Goal: Task Accomplishment & Management: Manage account settings

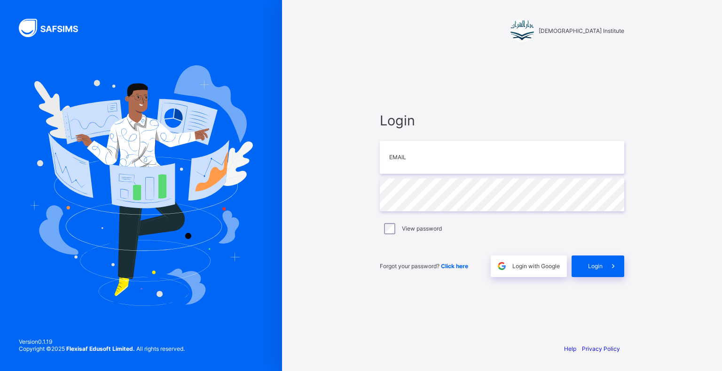
type input "**********"
click at [609, 257] on span at bounding box center [613, 267] width 22 height 22
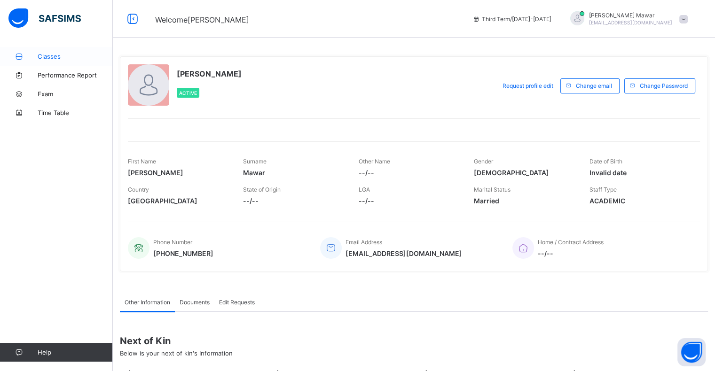
click at [17, 58] on icon at bounding box center [19, 56] width 38 height 7
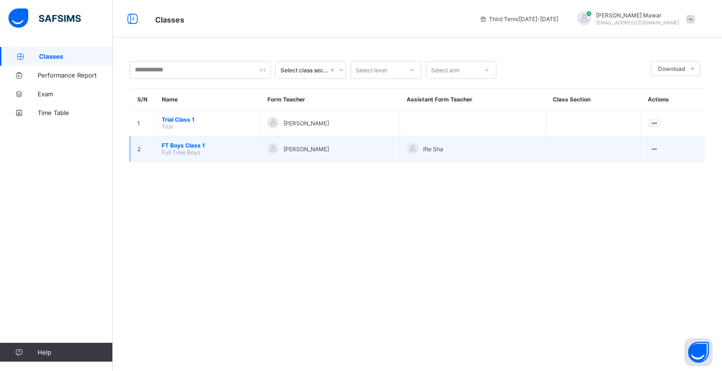
click at [169, 147] on span "FT Boys Class 1" at bounding box center [207, 145] width 91 height 7
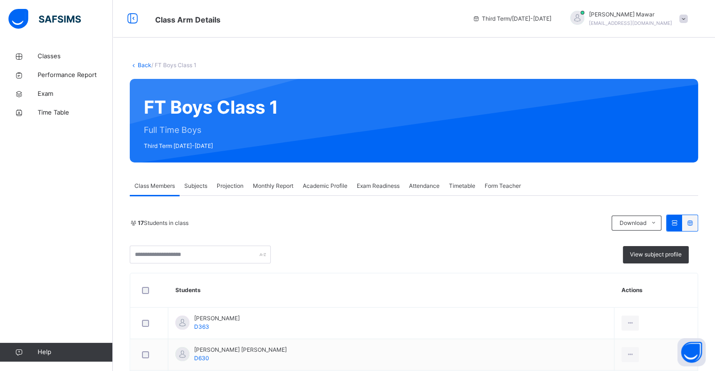
click at [238, 179] on div "Projection" at bounding box center [230, 186] width 36 height 19
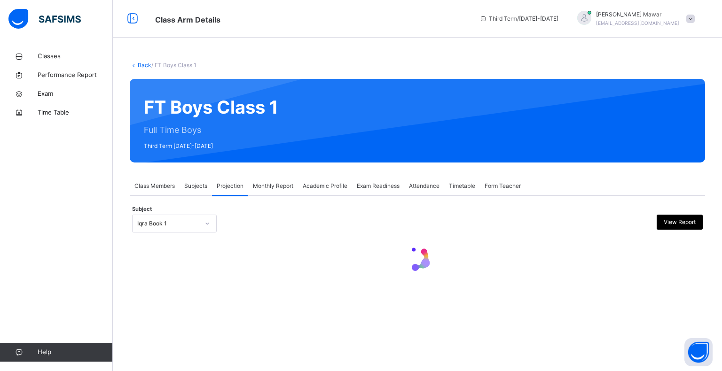
click at [199, 228] on div at bounding box center [207, 223] width 16 height 15
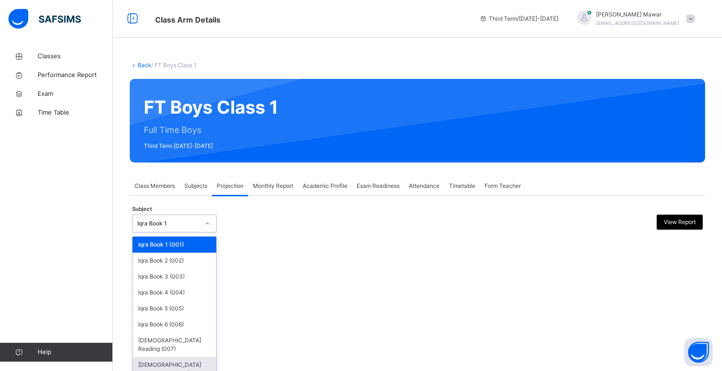
click at [164, 363] on div "Quran Memorisation (008)" at bounding box center [175, 369] width 84 height 24
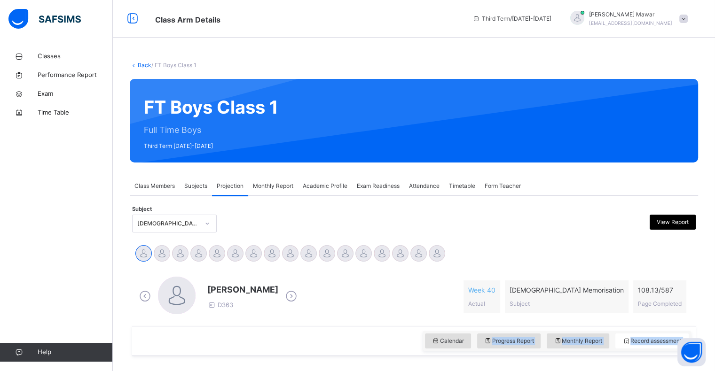
drag, startPoint x: 545, startPoint y: 346, endPoint x: 590, endPoint y: 362, distance: 47.9
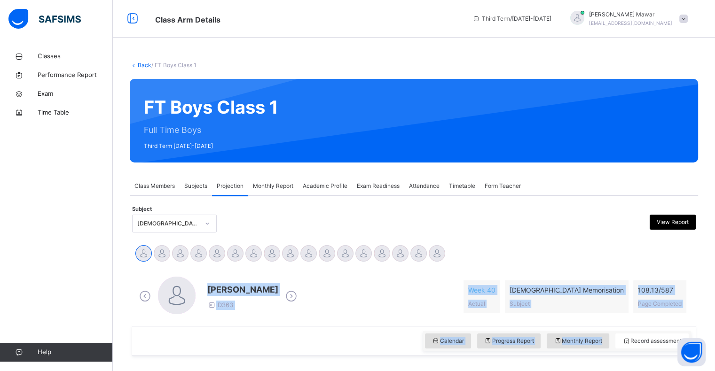
scroll to position [135, 0]
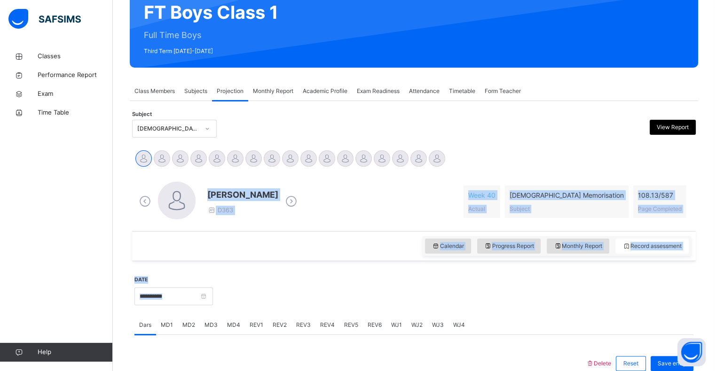
drag, startPoint x: 652, startPoint y: 257, endPoint x: 637, endPoint y: 393, distance: 137.6
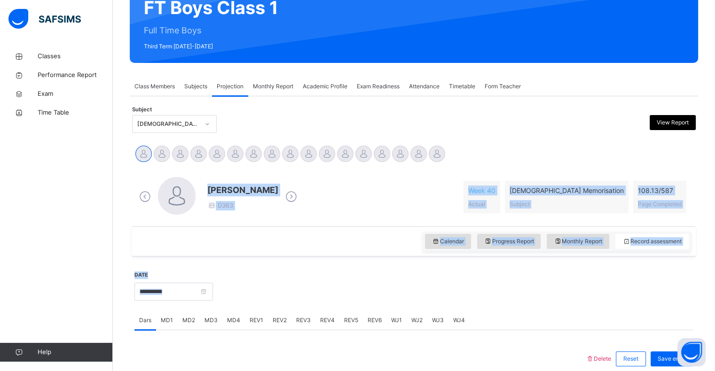
click at [637, 371] on html "Class Arm Details Third Term / 2024-2025 Hafiz Abdullah Mawar pearl.88.2016@gma…" at bounding box center [357, 253] width 715 height 706
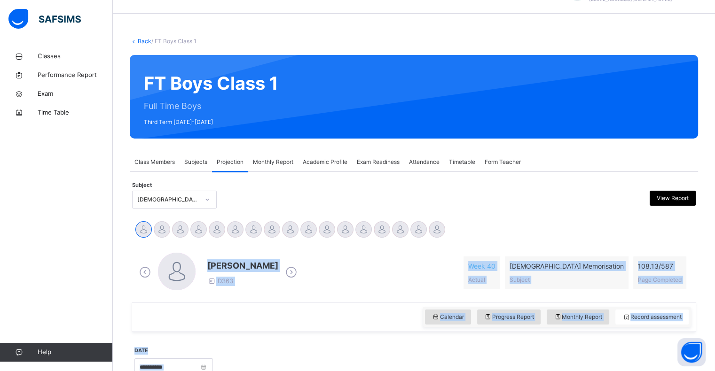
scroll to position [0, 0]
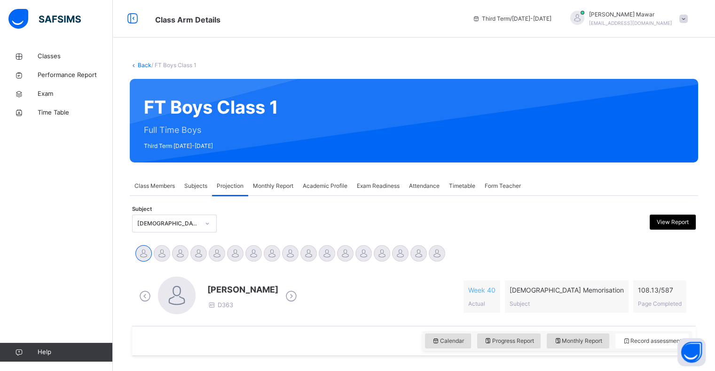
click at [434, 190] on span "Attendance" at bounding box center [424, 186] width 31 height 8
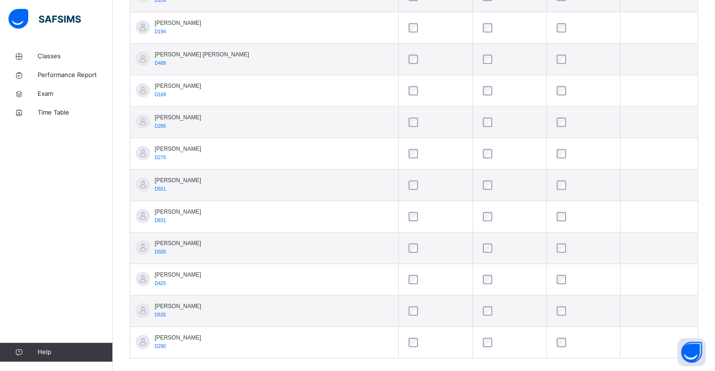
scroll to position [486, 0]
click at [351, 238] on td "Syed Hafeez Ali D505" at bounding box center [264, 248] width 268 height 31
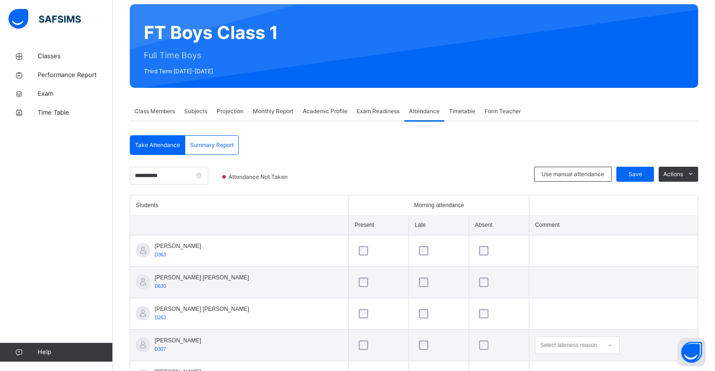
scroll to position [74, 0]
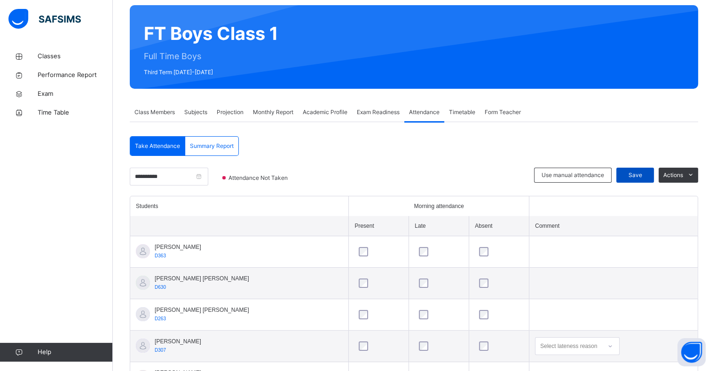
click at [634, 170] on div "Save" at bounding box center [635, 175] width 38 height 15
click at [187, 181] on input "**********" at bounding box center [169, 177] width 78 height 18
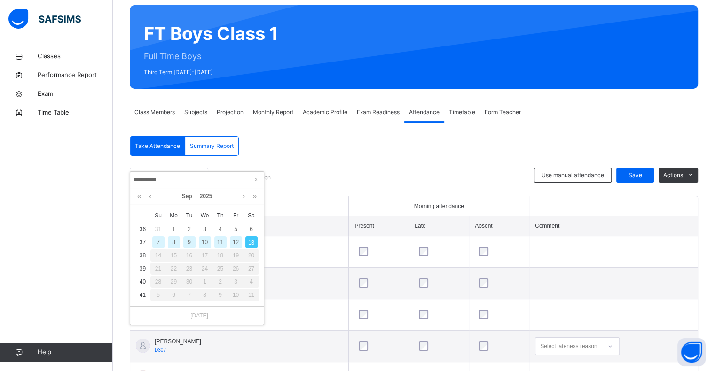
click at [236, 243] on div "12" at bounding box center [236, 242] width 12 height 12
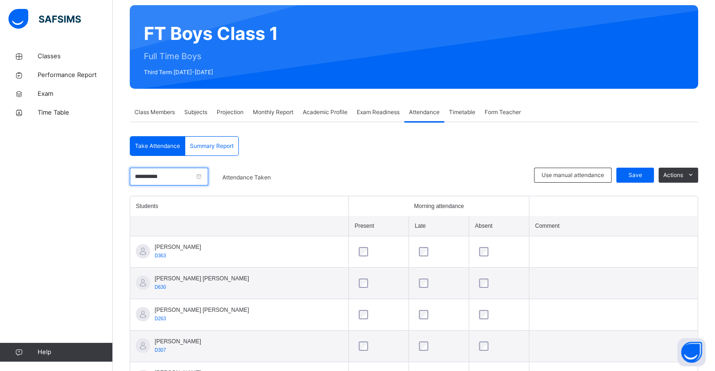
click at [191, 173] on input "**********" at bounding box center [169, 177] width 78 height 18
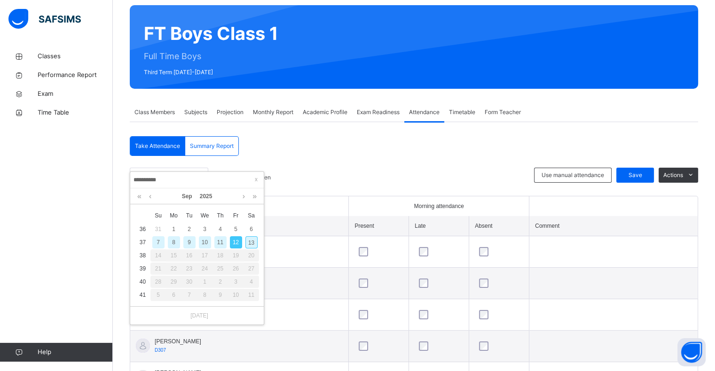
click at [220, 240] on div "11" at bounding box center [220, 242] width 12 height 12
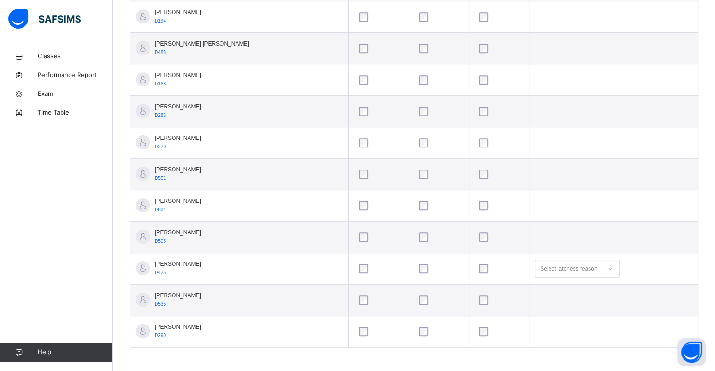
scroll to position [0, 0]
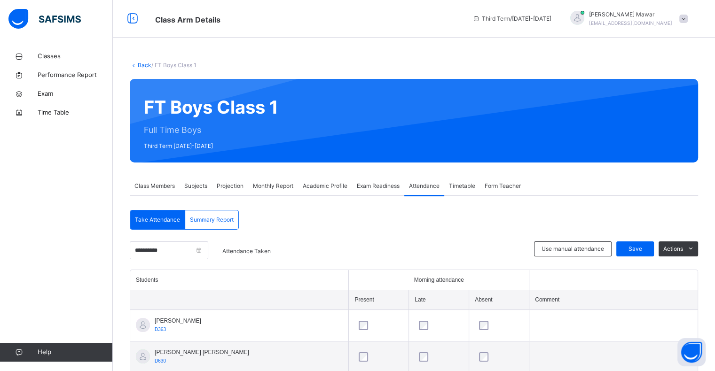
click at [228, 187] on span "Projection" at bounding box center [230, 186] width 27 height 8
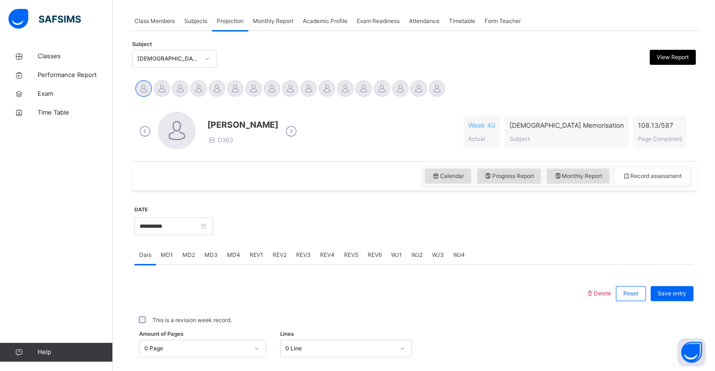
scroll to position [167, 0]
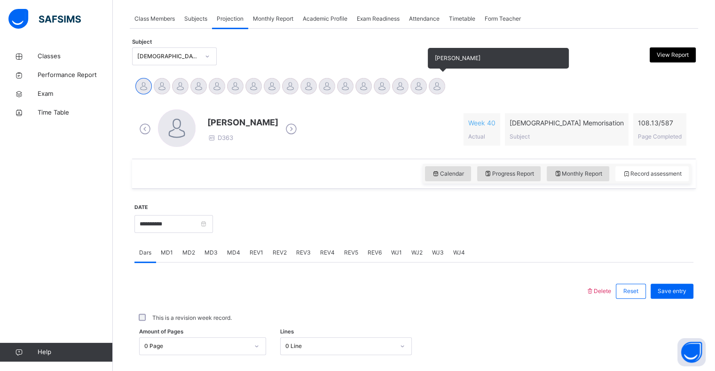
click at [439, 90] on div at bounding box center [437, 86] width 16 height 16
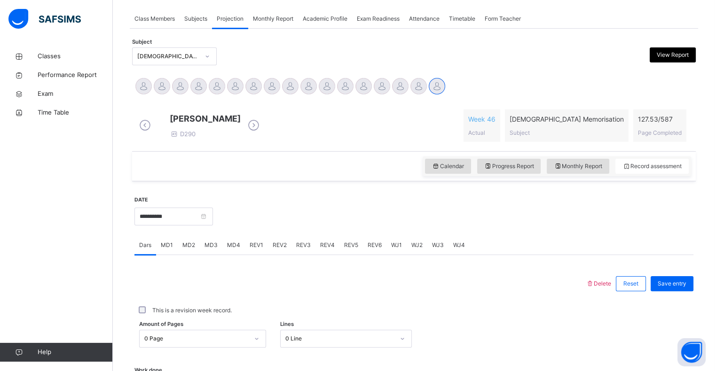
scroll to position [139, 0]
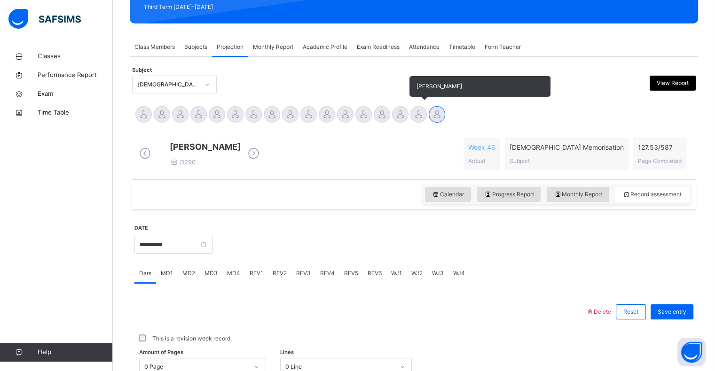
click at [417, 114] on div at bounding box center [418, 114] width 16 height 16
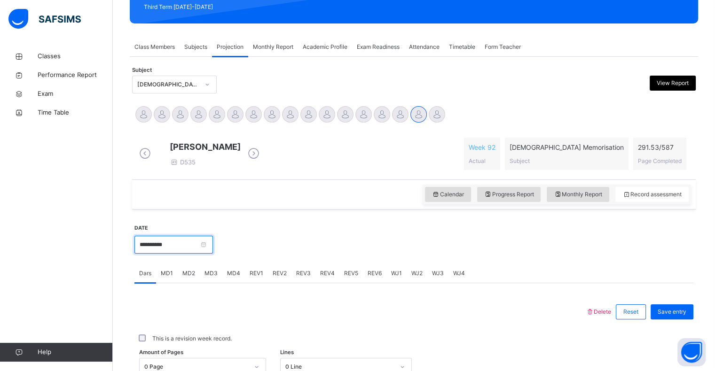
click at [213, 254] on input "**********" at bounding box center [173, 245] width 78 height 18
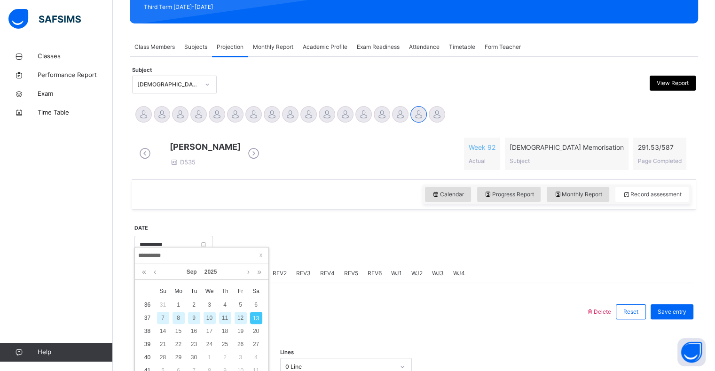
click at [239, 315] on div "12" at bounding box center [240, 318] width 12 height 12
type input "**********"
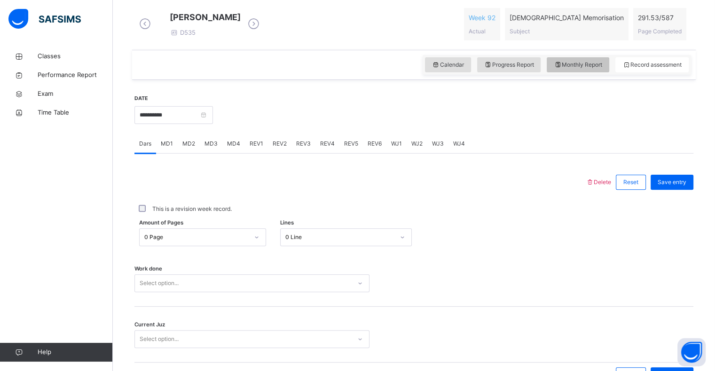
scroll to position [268, 0]
click at [575, 68] on div "Monthly Report" at bounding box center [577, 65] width 62 height 15
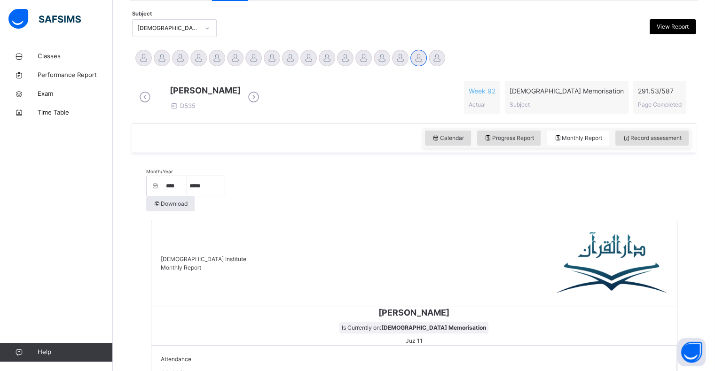
scroll to position [141, 0]
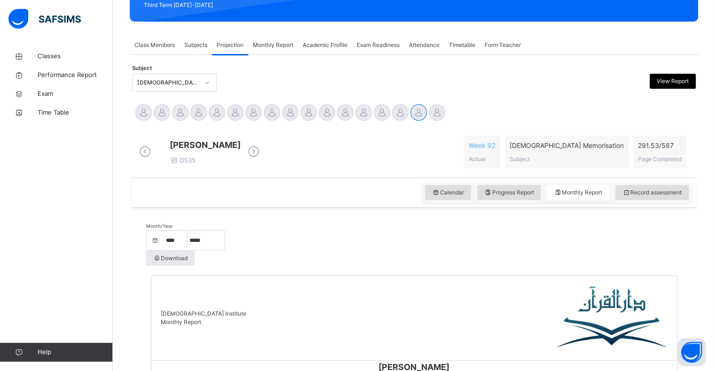
click at [377, 43] on span "Exam Readiness" at bounding box center [378, 45] width 43 height 8
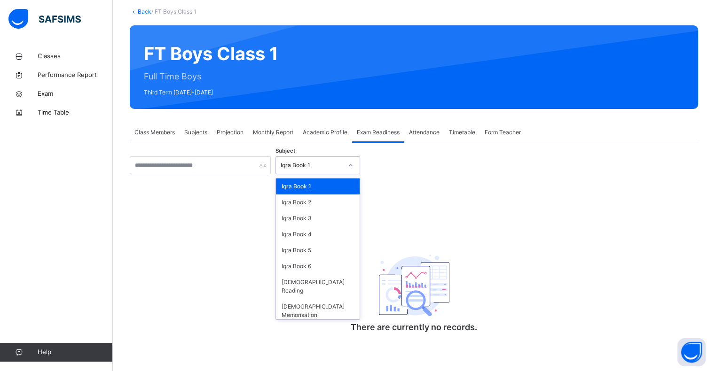
click at [308, 165] on div "Iqra Book 1" at bounding box center [312, 165] width 62 height 8
click at [312, 299] on div "Quran Memorisation" at bounding box center [318, 311] width 84 height 24
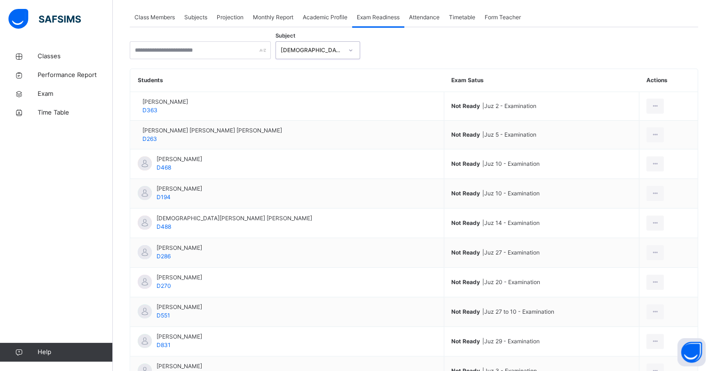
scroll to position [251, 0]
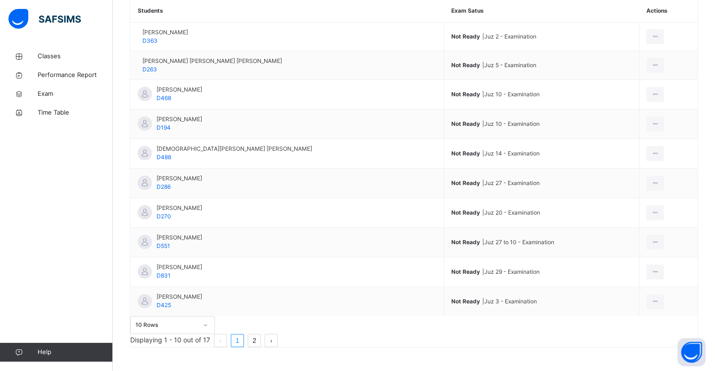
click at [260, 335] on link "2" at bounding box center [254, 341] width 12 height 12
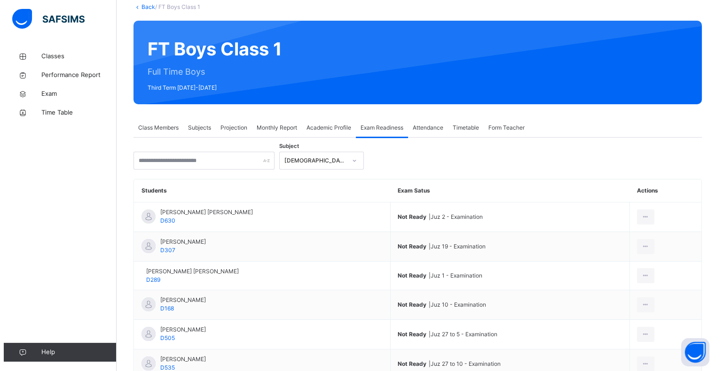
scroll to position [162, 0]
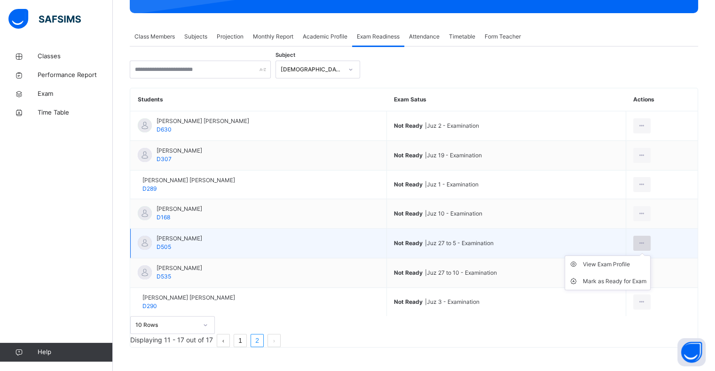
click at [640, 239] on icon at bounding box center [642, 243] width 8 height 8
click at [618, 277] on div "Mark as Ready for Exam" at bounding box center [614, 281] width 63 height 9
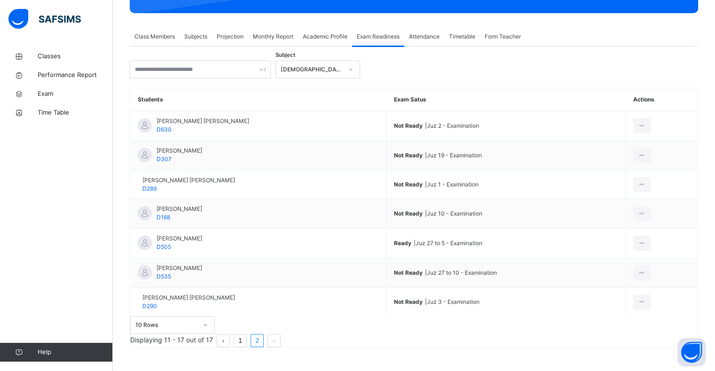
scroll to position [103, 0]
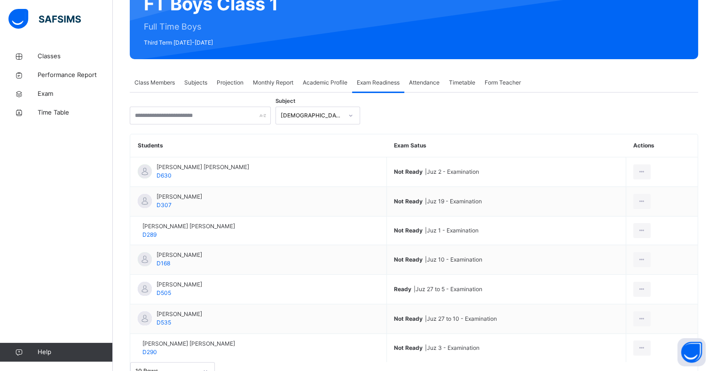
click at [234, 75] on div "Projection" at bounding box center [230, 82] width 36 height 19
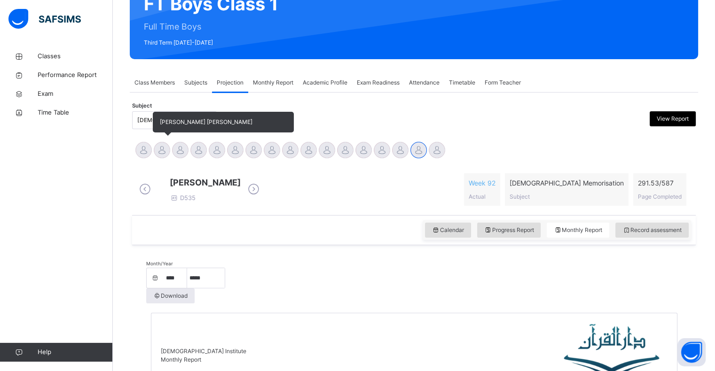
click at [165, 148] on div at bounding box center [162, 150] width 16 height 16
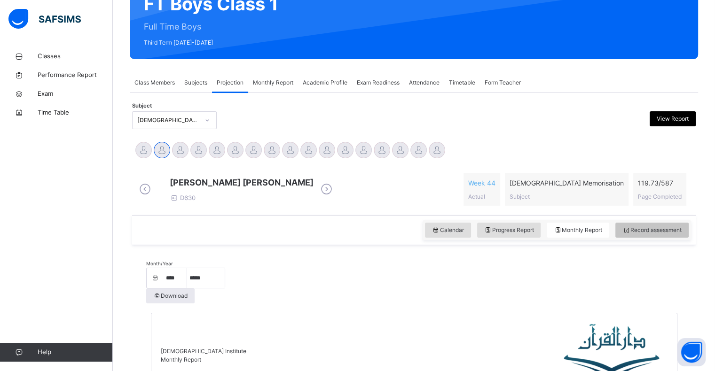
click at [638, 234] on span "Record assessment" at bounding box center [651, 230] width 59 height 8
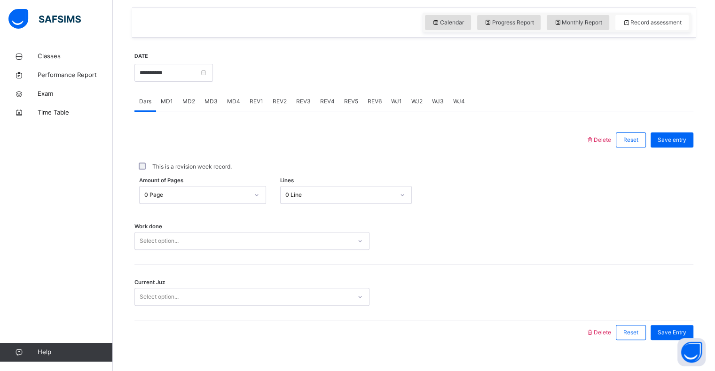
scroll to position [334, 0]
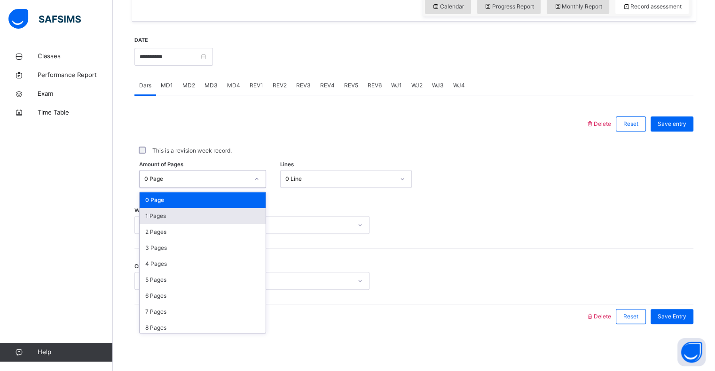
click at [188, 219] on div "1 Pages" at bounding box center [203, 216] width 126 height 16
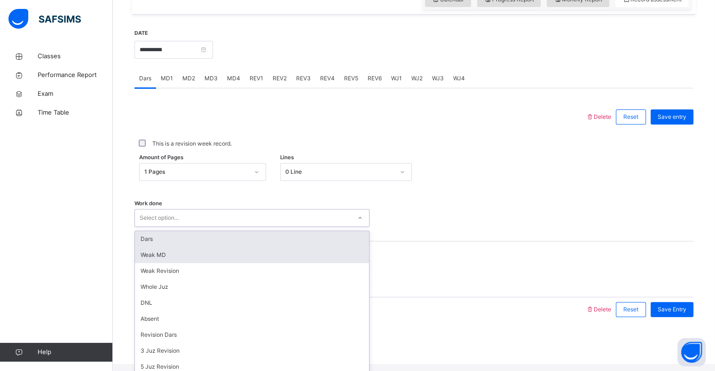
click at [198, 257] on div "Weak MD" at bounding box center [252, 255] width 234 height 16
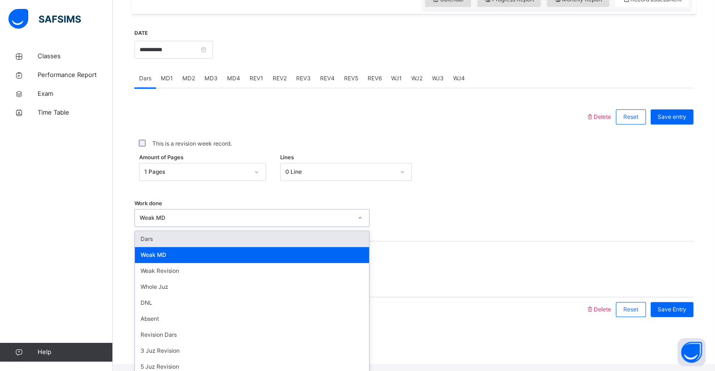
click at [187, 247] on div "Dars" at bounding box center [252, 239] width 234 height 16
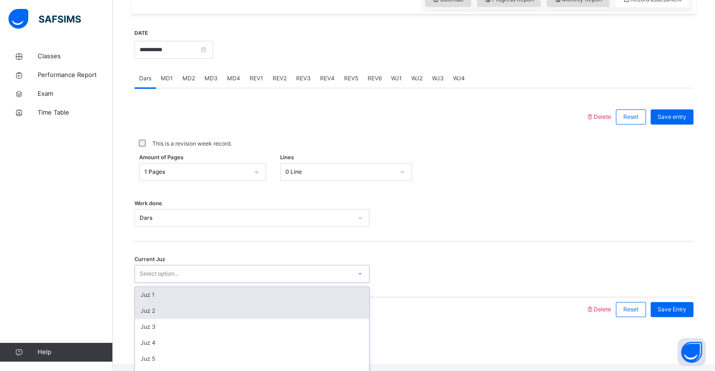
click at [178, 319] on div "Juz 2" at bounding box center [252, 311] width 234 height 16
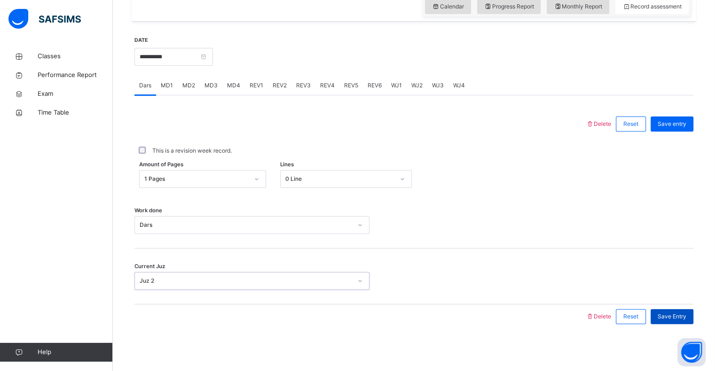
click at [683, 316] on span "Save Entry" at bounding box center [671, 316] width 29 height 8
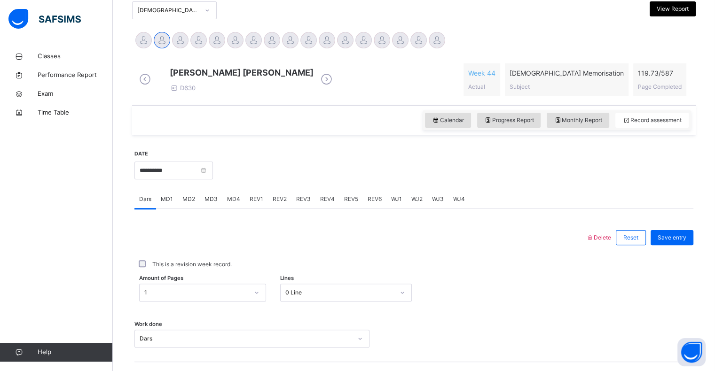
scroll to position [179, 0]
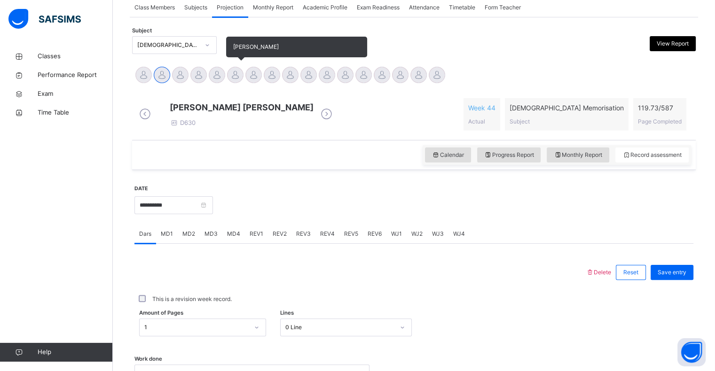
click at [233, 81] on div at bounding box center [235, 75] width 16 height 16
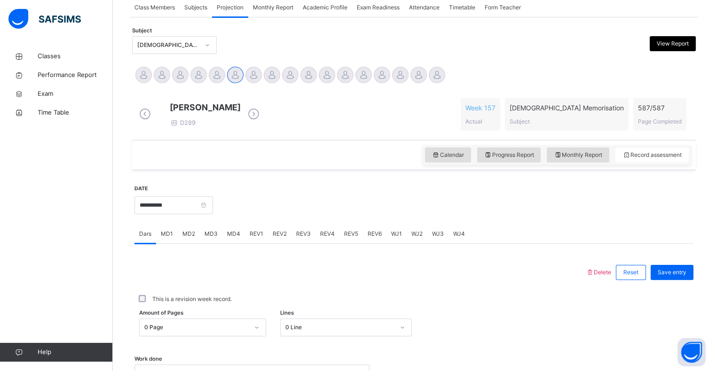
click at [227, 238] on span "MD4" at bounding box center [233, 234] width 13 height 8
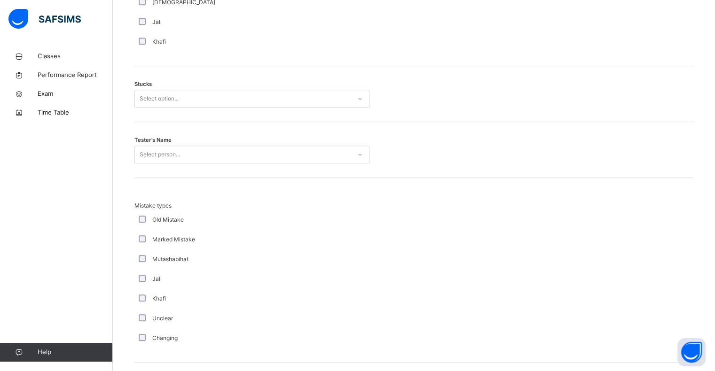
scroll to position [766, 0]
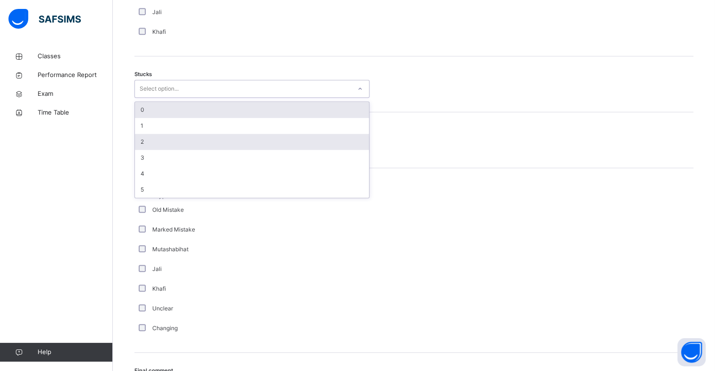
click at [238, 150] on div "2" at bounding box center [252, 142] width 234 height 16
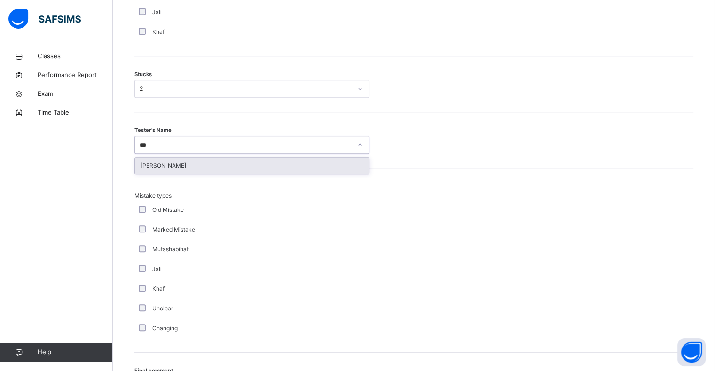
type input "****"
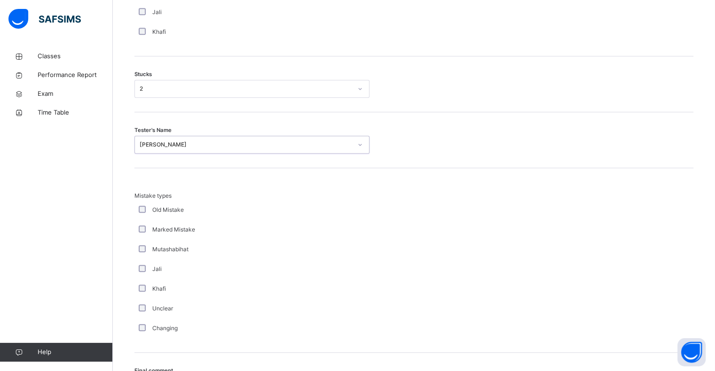
scroll to position [877, 0]
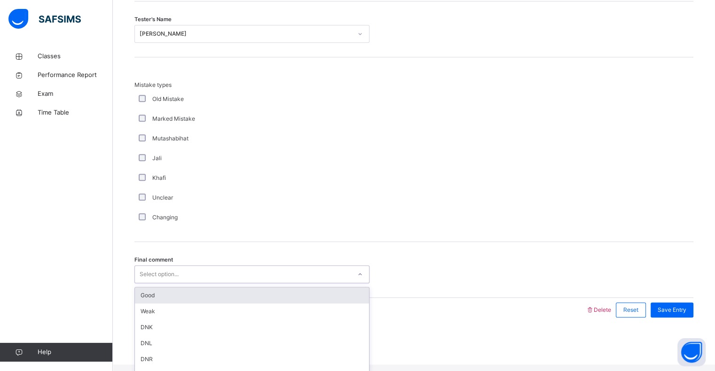
click at [191, 304] on div "Good" at bounding box center [252, 296] width 234 height 16
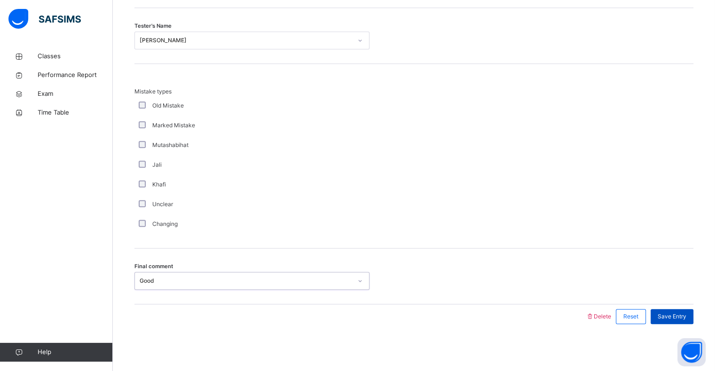
click at [691, 321] on div "Save Entry" at bounding box center [671, 316] width 43 height 15
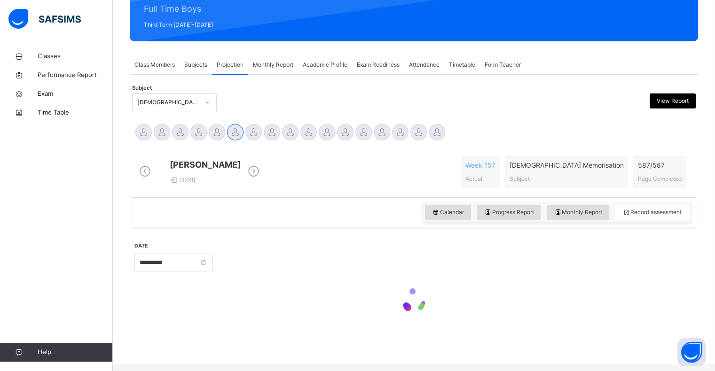
scroll to position [334, 0]
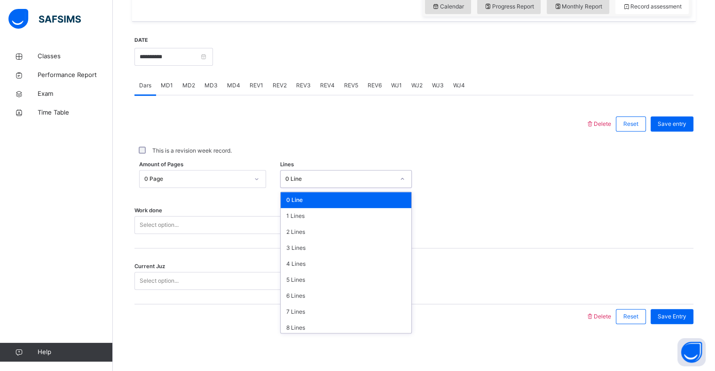
click at [325, 176] on div "0 Line" at bounding box center [339, 179] width 109 height 8
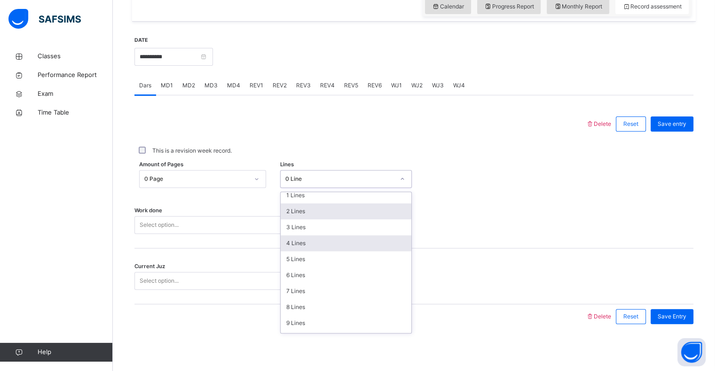
scroll to position [21, 0]
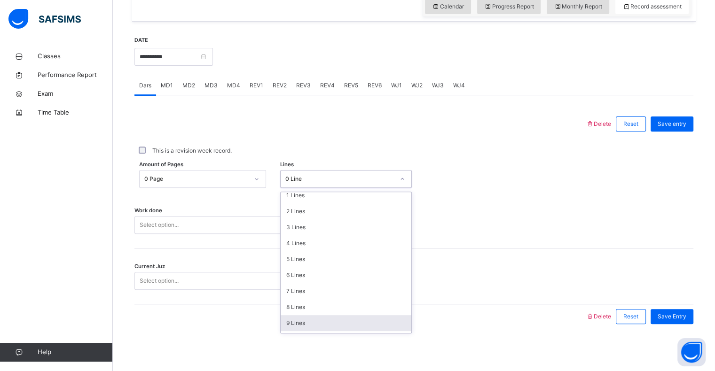
click at [316, 320] on div "9 Lines" at bounding box center [346, 323] width 131 height 16
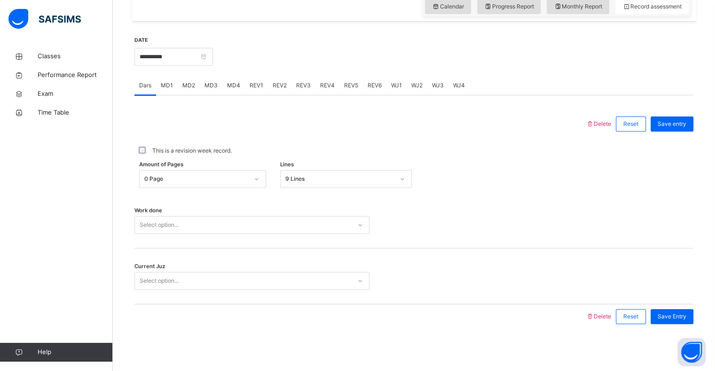
click at [346, 236] on div "Work done Select option..." at bounding box center [413, 221] width 559 height 56
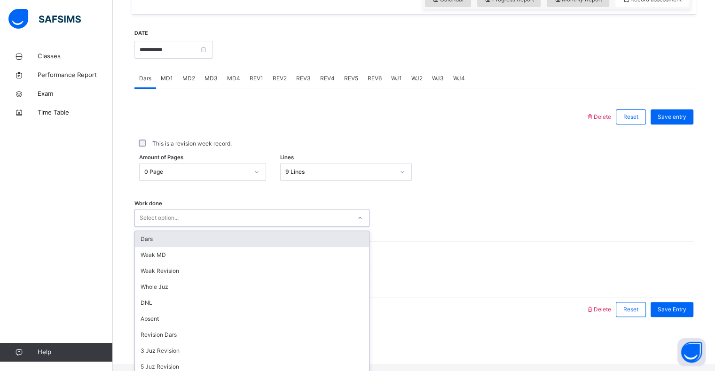
click at [347, 223] on div "Select option..." at bounding box center [243, 218] width 216 height 15
click at [301, 247] on div "Dars" at bounding box center [252, 239] width 234 height 16
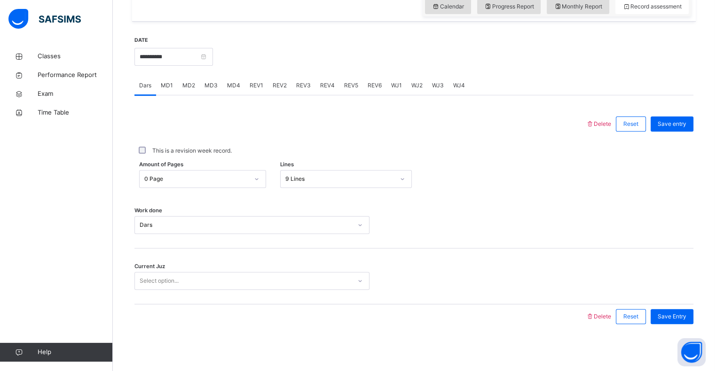
click at [226, 294] on div "Current Juz Select option..." at bounding box center [413, 277] width 559 height 56
drag, startPoint x: 226, startPoint y: 294, endPoint x: 240, endPoint y: 288, distance: 15.2
click at [240, 288] on div "Current Juz Select option..." at bounding box center [413, 277] width 559 height 56
click at [240, 288] on div "Select option..." at bounding box center [251, 281] width 235 height 18
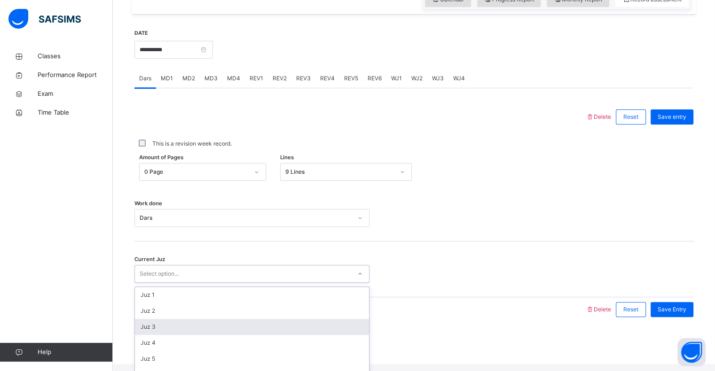
scroll to position [406, 0]
drag, startPoint x: 236, startPoint y: 352, endPoint x: 243, endPoint y: 340, distance: 14.1
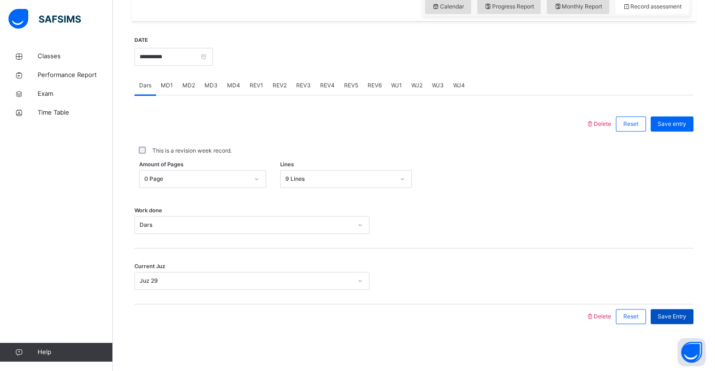
click at [686, 313] on span "Save Entry" at bounding box center [671, 316] width 29 height 8
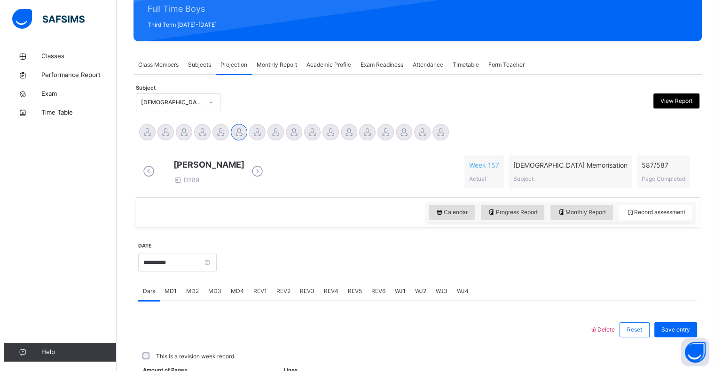
scroll to position [334, 0]
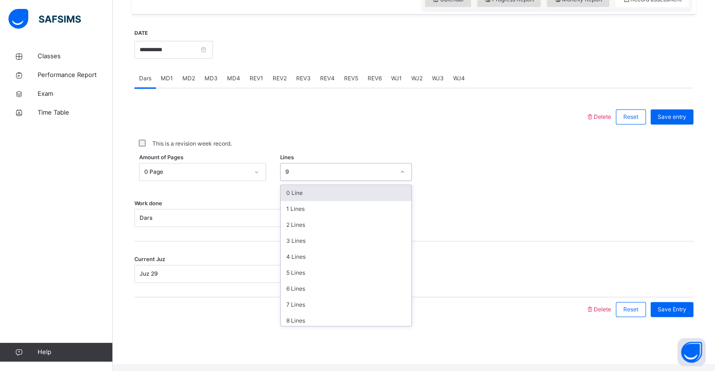
click at [302, 176] on div "9" at bounding box center [339, 172] width 109 height 8
click at [315, 201] on div "0 Line" at bounding box center [346, 193] width 131 height 16
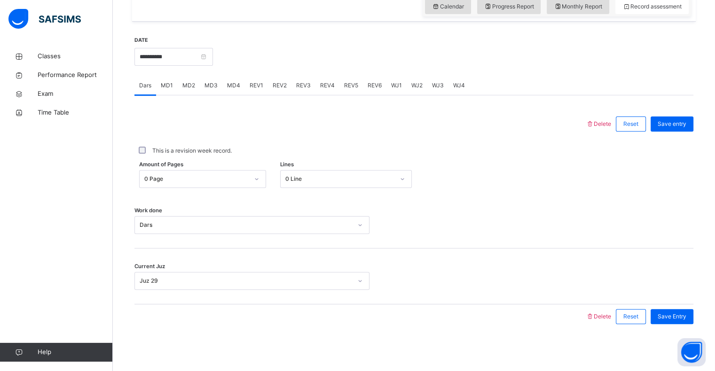
click at [242, 235] on div "Work done Dars" at bounding box center [413, 221] width 559 height 56
click at [605, 314] on span "Delete" at bounding box center [597, 316] width 25 height 7
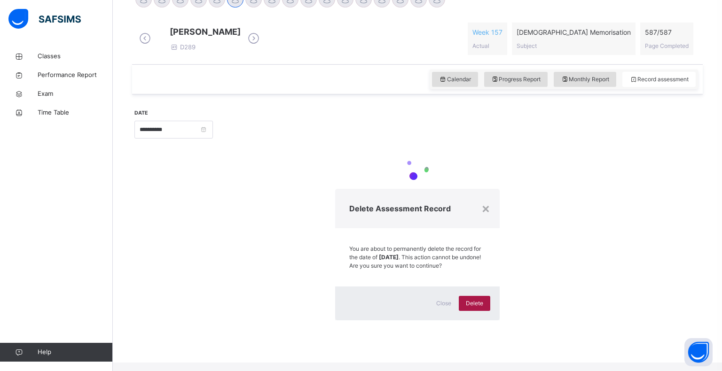
scroll to position [121, 0]
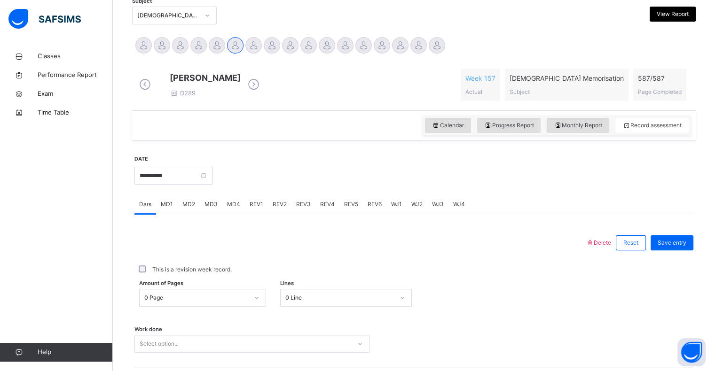
scroll to position [207, 0]
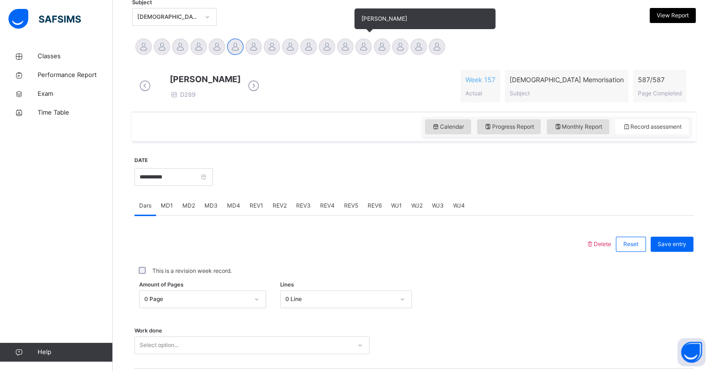
click at [360, 46] on div at bounding box center [363, 47] width 16 height 16
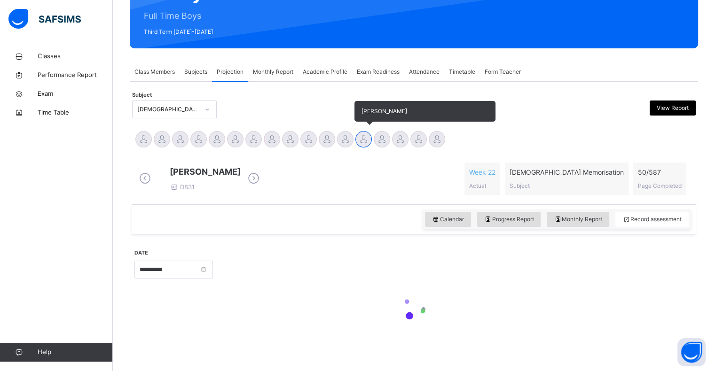
scroll to position [121, 0]
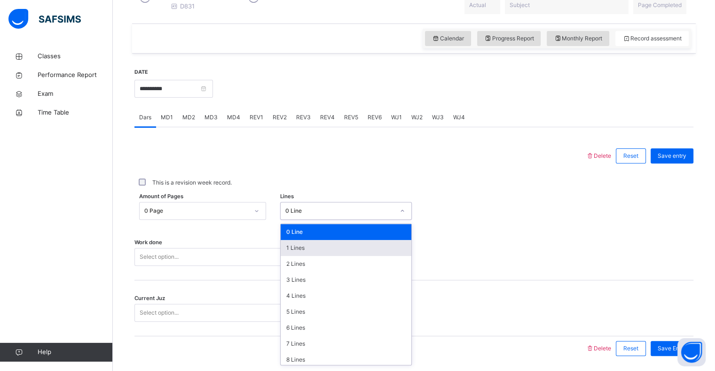
click at [312, 220] on div "option 1 Lines focused, 2 of 16. 16 results available. Use Up and Down to choos…" at bounding box center [346, 211] width 132 height 18
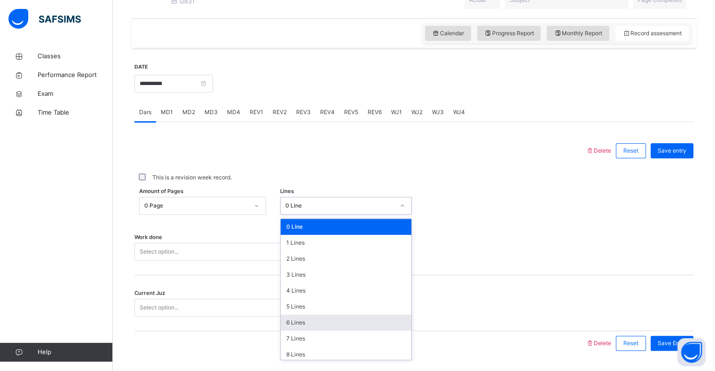
scroll to position [115, 0]
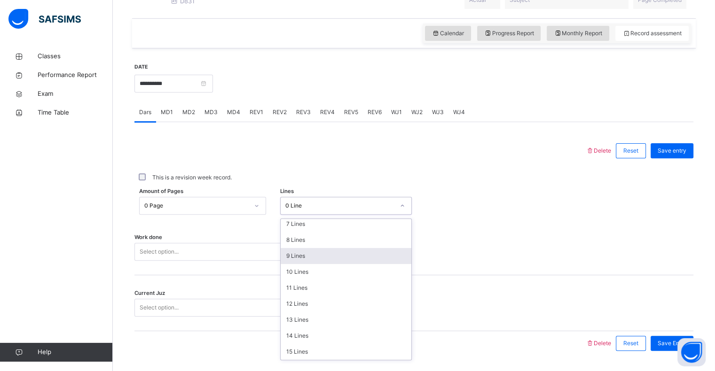
click at [332, 262] on div "9 Lines" at bounding box center [346, 256] width 131 height 16
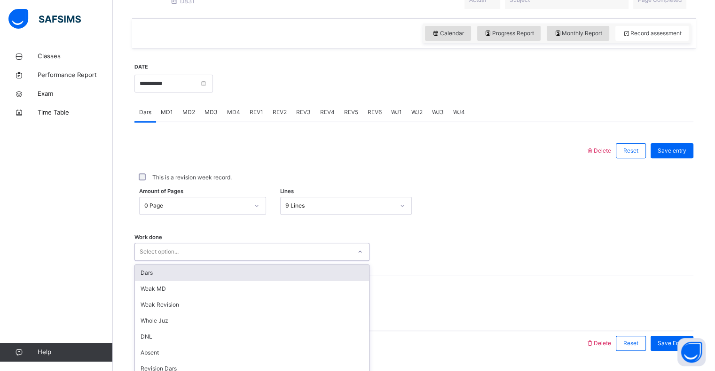
scroll to position [334, 0]
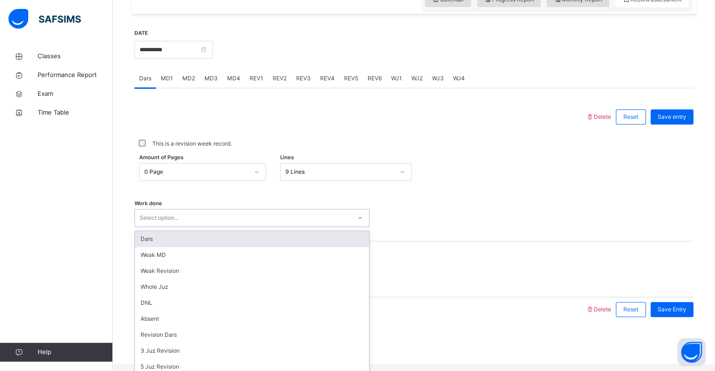
click at [296, 227] on div "option Dars focused, 1 of 16. 16 results available. Use Up and Down to choose o…" at bounding box center [251, 218] width 235 height 18
click at [275, 240] on div "Dars" at bounding box center [252, 239] width 234 height 16
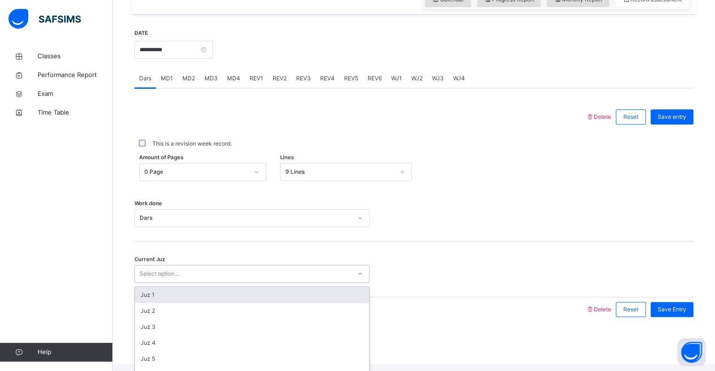
click at [235, 281] on div "Select option..." at bounding box center [243, 274] width 216 height 15
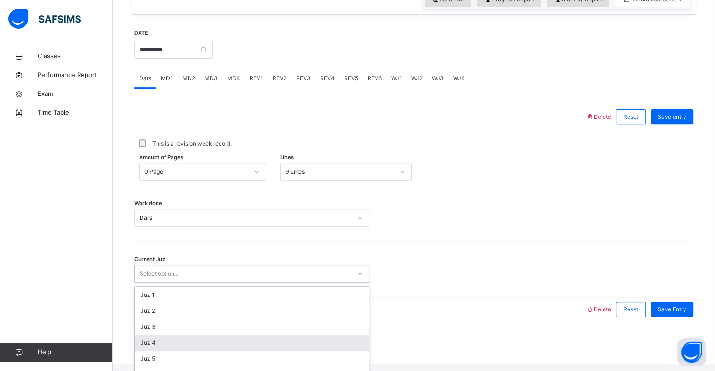
scroll to position [406, 0]
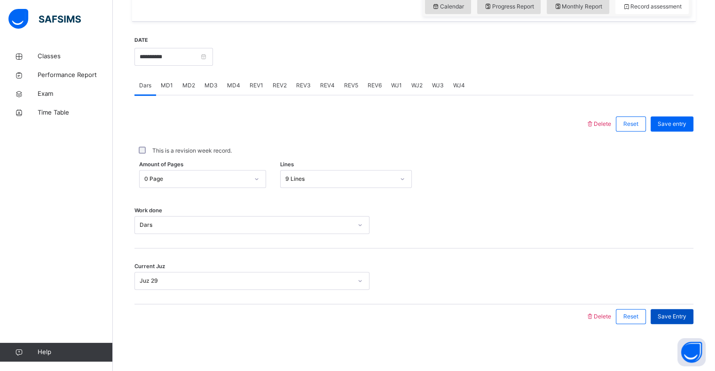
click at [675, 316] on span "Save Entry" at bounding box center [671, 316] width 29 height 8
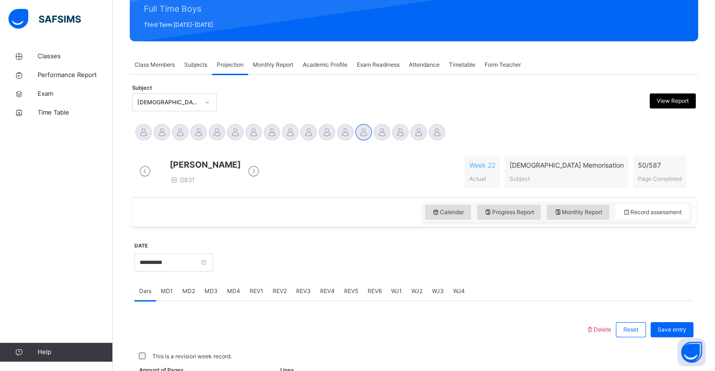
scroll to position [334, 0]
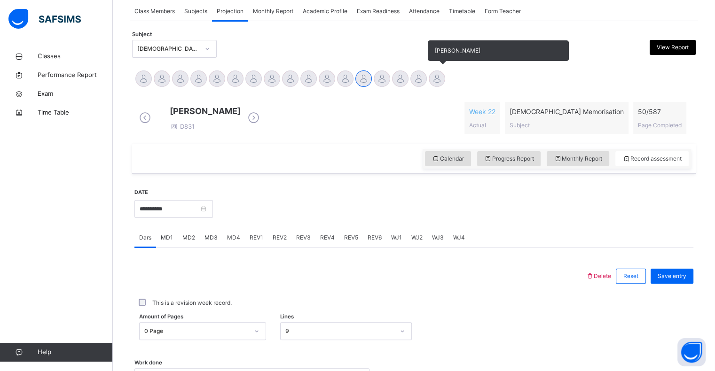
click at [438, 85] on div at bounding box center [437, 78] width 16 height 16
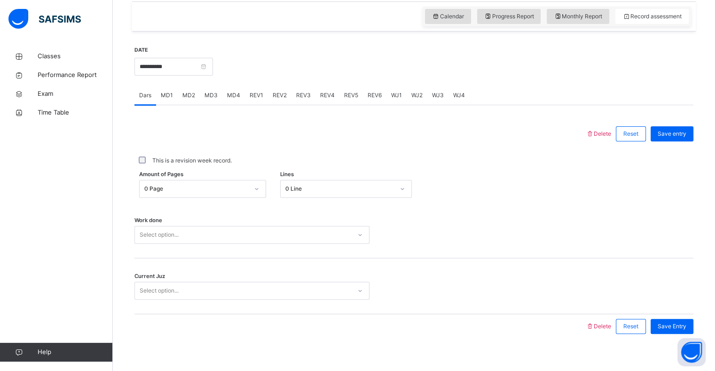
scroll to position [317, 0]
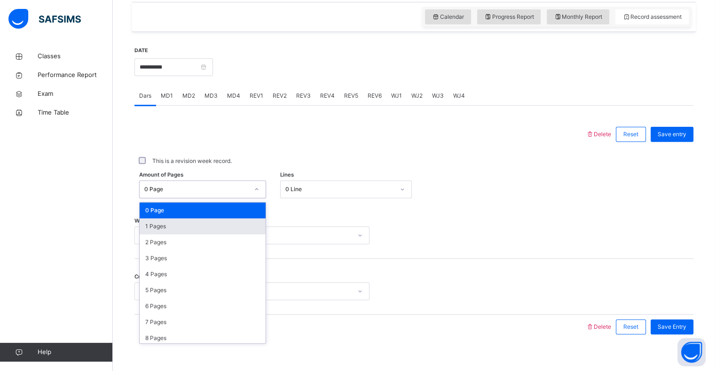
click at [145, 230] on div "1 Pages" at bounding box center [203, 226] width 126 height 16
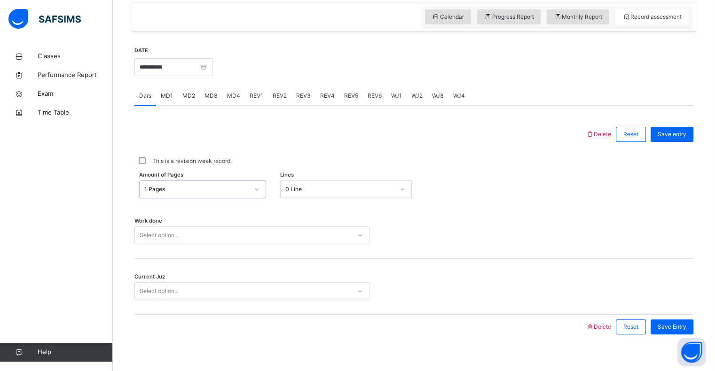
scroll to position [334, 0]
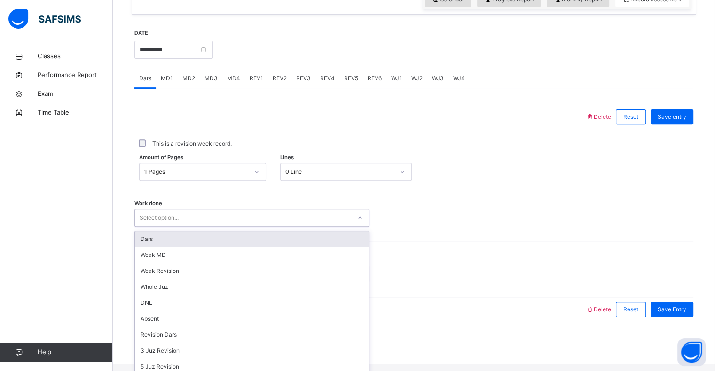
click at [139, 247] on div "Dars" at bounding box center [252, 239] width 234 height 16
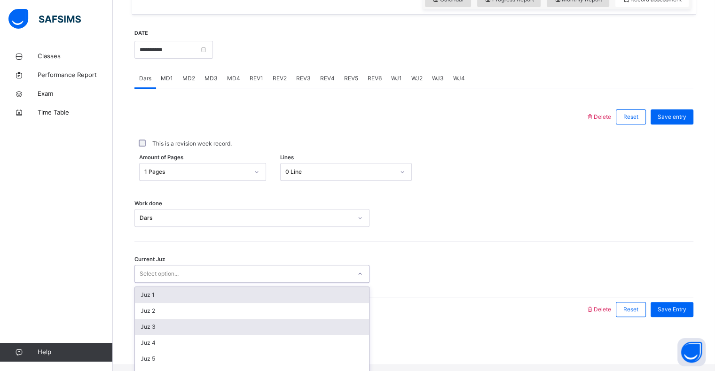
click at [154, 333] on div "Juz 3" at bounding box center [252, 327] width 234 height 16
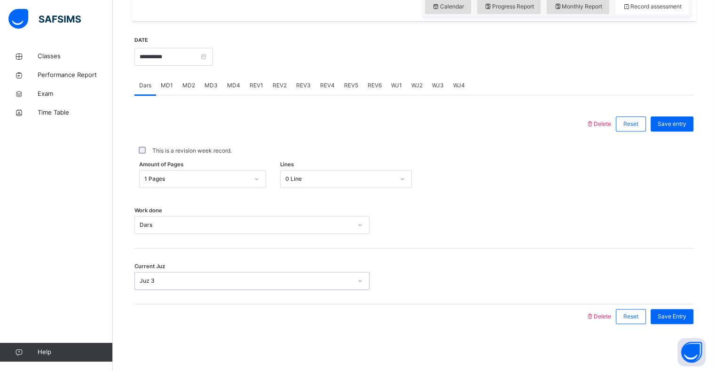
click at [675, 142] on div "This is a revision week record." at bounding box center [413, 151] width 559 height 20
click at [148, 158] on div "This is a revision week record." at bounding box center [413, 151] width 559 height 20
click at [677, 125] on span "Save entry" at bounding box center [671, 124] width 29 height 8
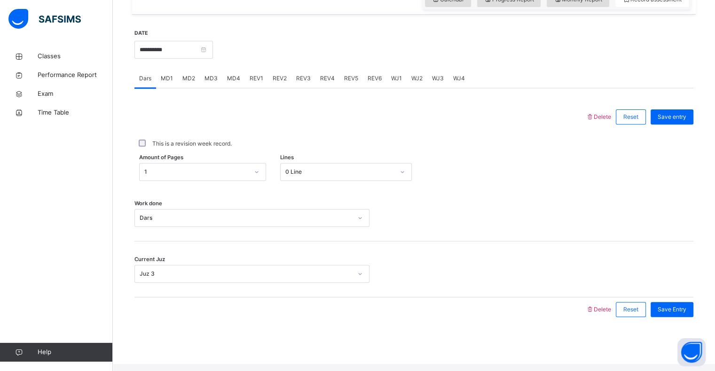
click at [235, 83] on span "MD4" at bounding box center [233, 78] width 13 height 8
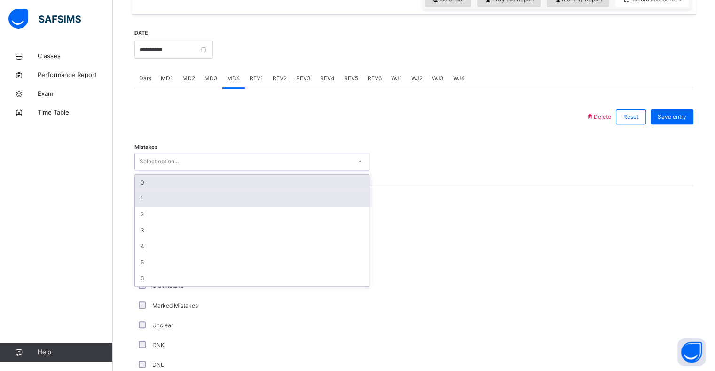
click at [141, 202] on div "1" at bounding box center [252, 199] width 234 height 16
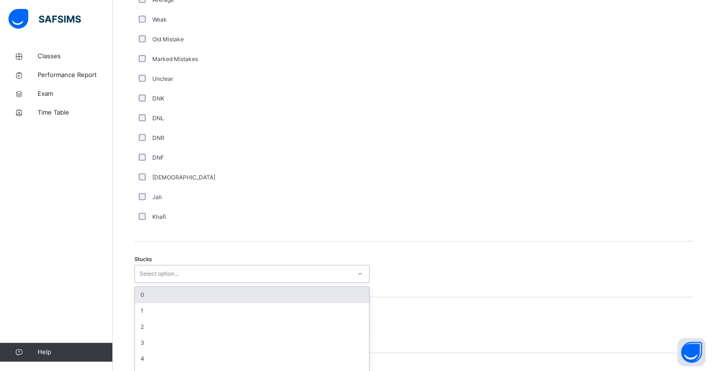
scroll to position [603, 0]
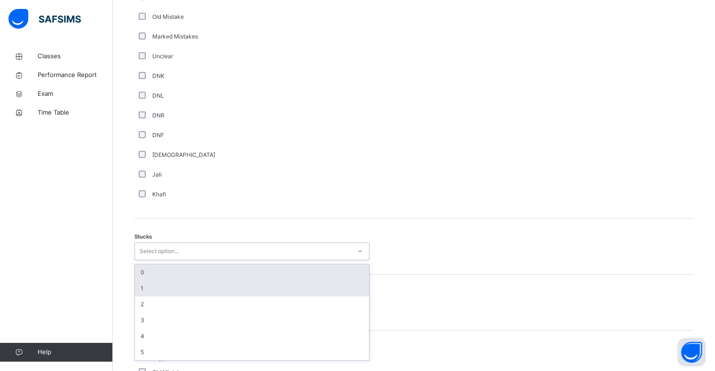
click at [145, 296] on div "1" at bounding box center [252, 289] width 234 height 16
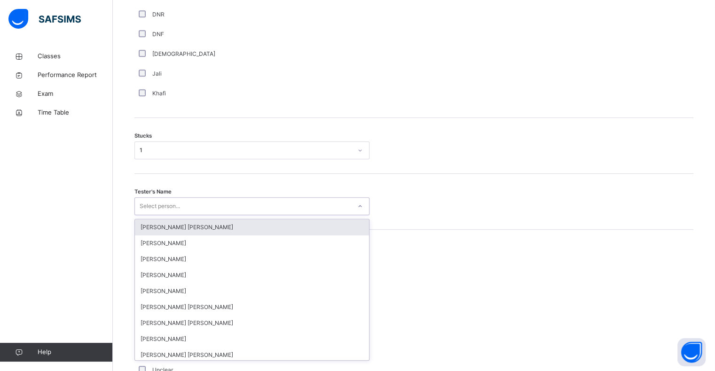
scroll to position [705, 0]
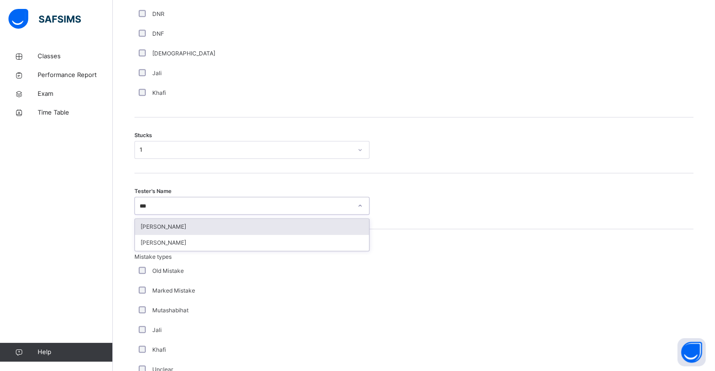
type input "****"
click at [141, 234] on div "Qais Rahimi" at bounding box center [252, 227] width 234 height 16
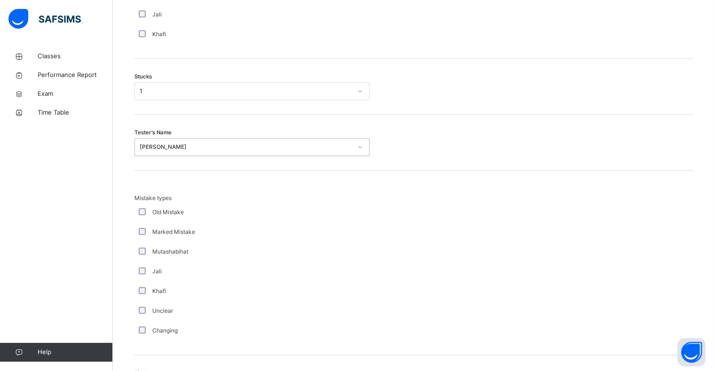
scroll to position [877, 0]
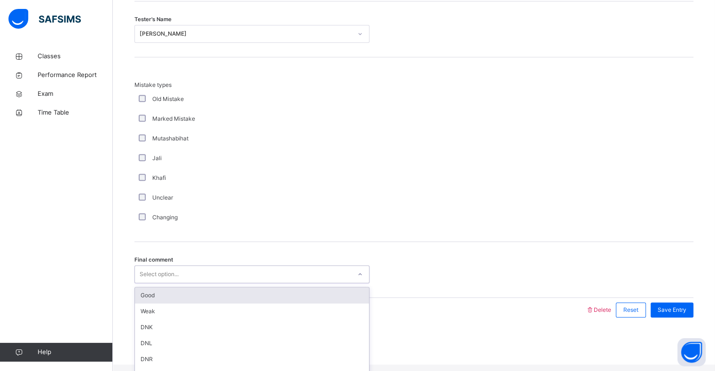
click at [140, 304] on div "Good" at bounding box center [252, 296] width 234 height 16
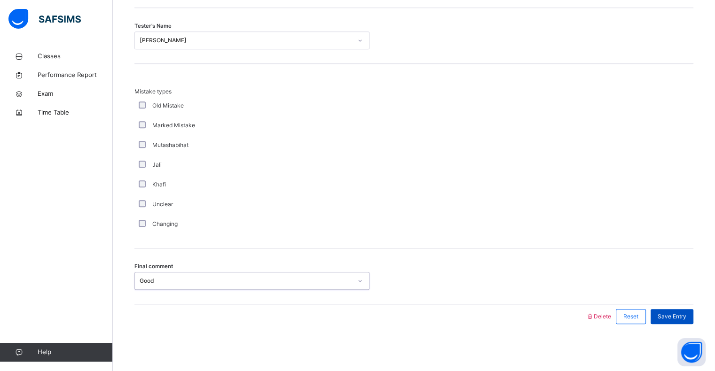
click at [679, 317] on span "Save Entry" at bounding box center [671, 316] width 29 height 8
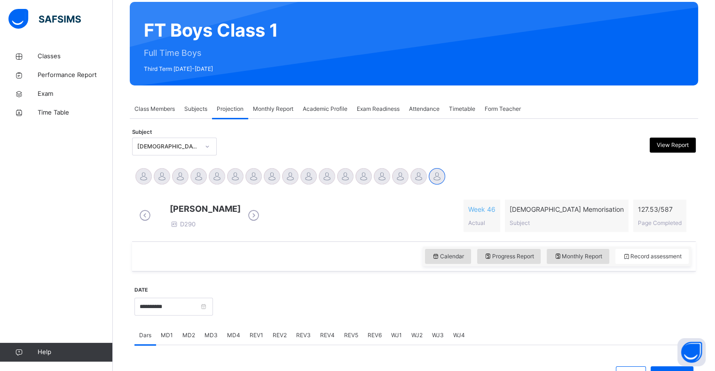
scroll to position [76, 0]
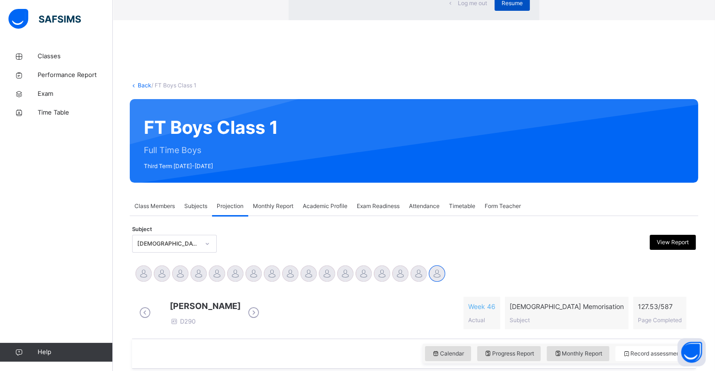
click at [501, 8] on span "Resume" at bounding box center [511, 3] width 21 height 8
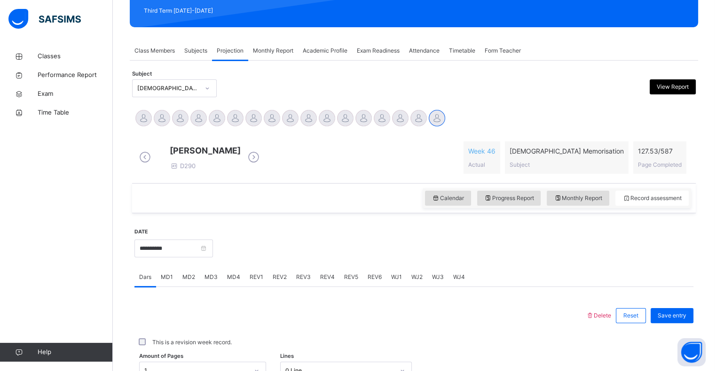
scroll to position [135, 0]
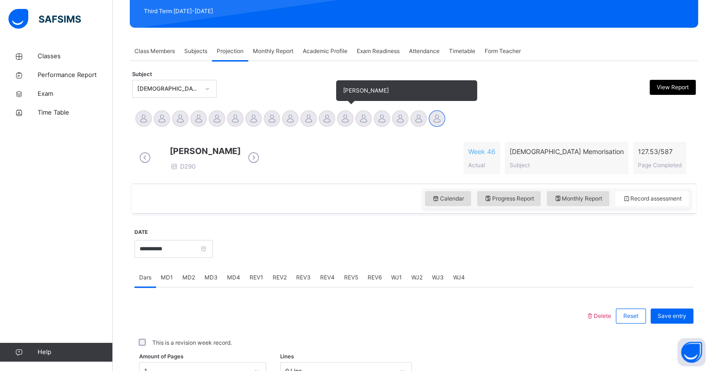
click at [346, 118] on div at bounding box center [345, 118] width 16 height 16
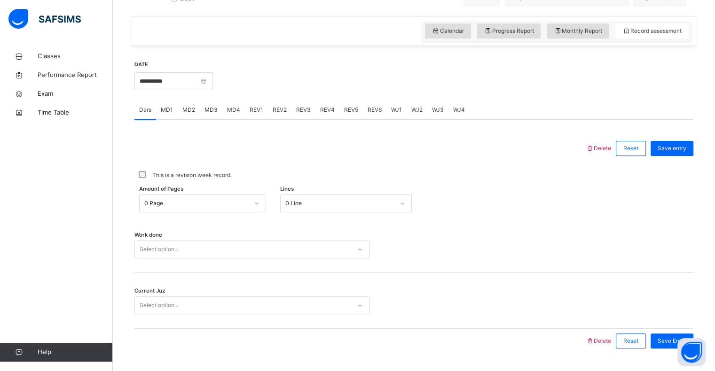
scroll to position [281, 0]
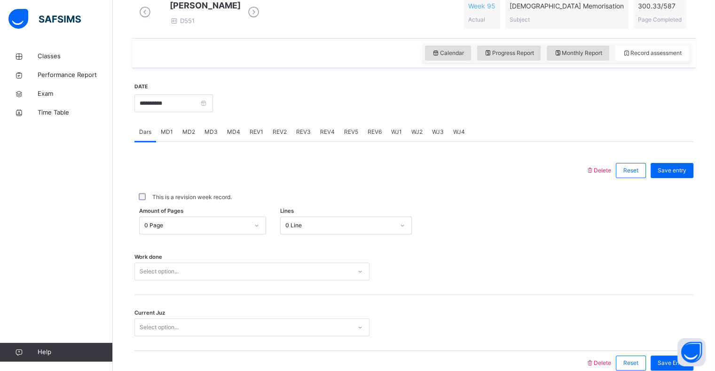
click at [254, 228] on div "Amount of Pages 0 Page Lines 0 Line" at bounding box center [413, 225] width 559 height 27
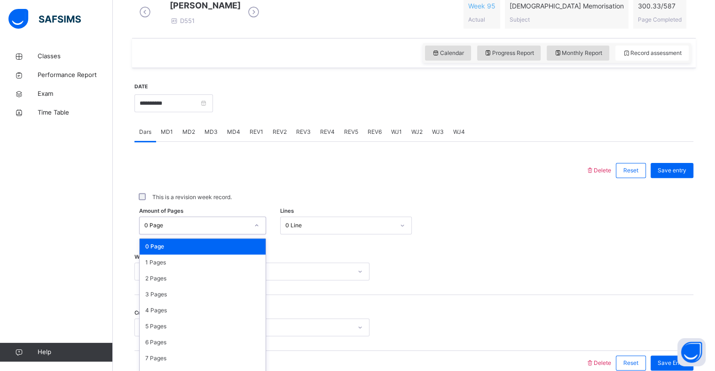
scroll to position [300, 0]
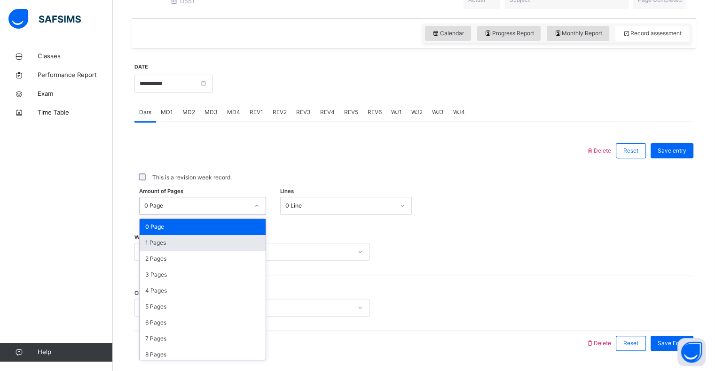
click at [229, 251] on div "1 Pages" at bounding box center [203, 243] width 126 height 16
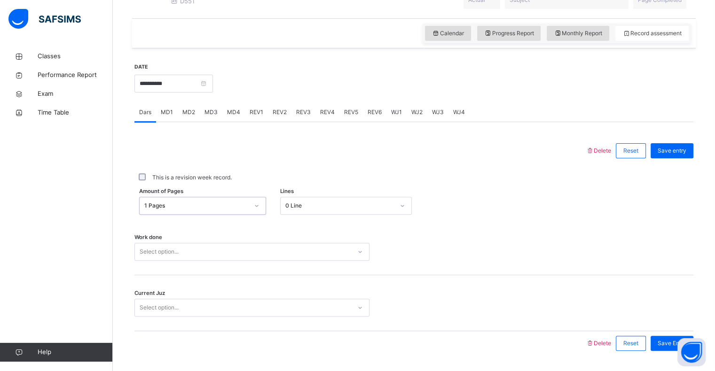
scroll to position [334, 0]
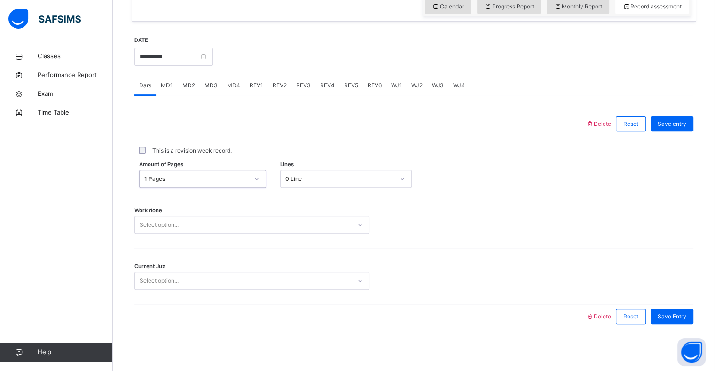
click at [251, 234] on div "Select option..." at bounding box center [251, 225] width 235 height 18
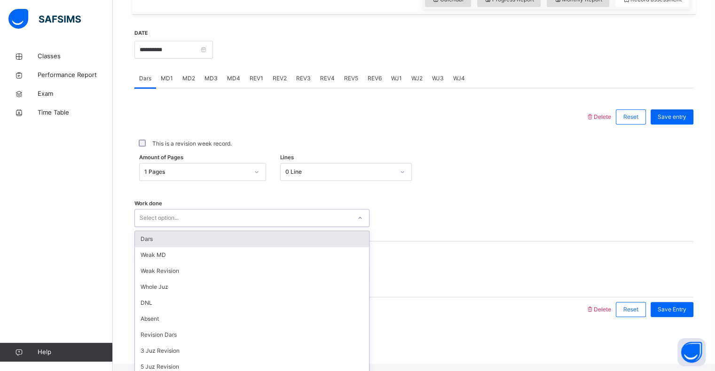
click at [235, 247] on div "Dars" at bounding box center [252, 239] width 234 height 16
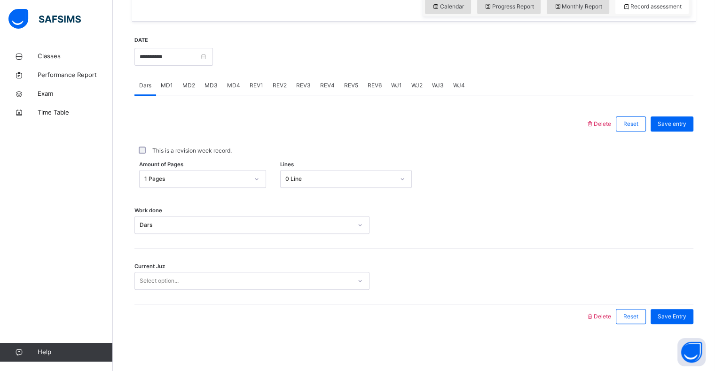
drag, startPoint x: 235, startPoint y: 252, endPoint x: 240, endPoint y: 266, distance: 14.4
click at [236, 255] on div "Current Juz Select option..." at bounding box center [413, 277] width 559 height 56
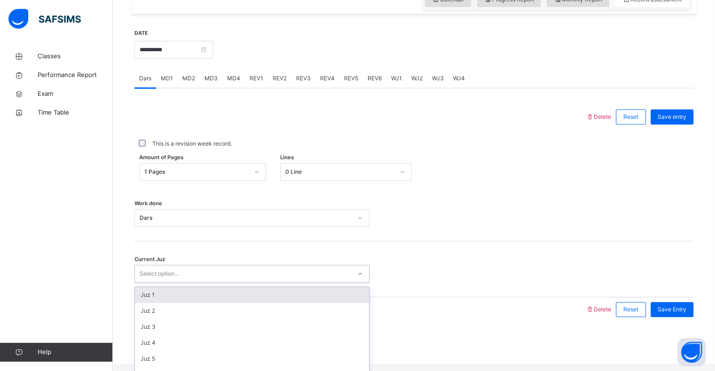
click at [244, 281] on div "Select option..." at bounding box center [243, 274] width 216 height 15
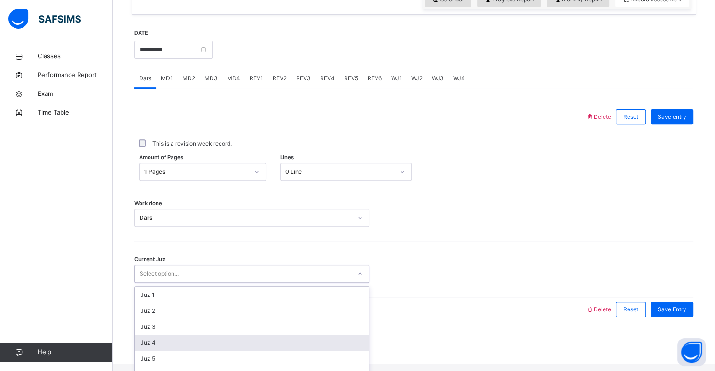
scroll to position [111, 0]
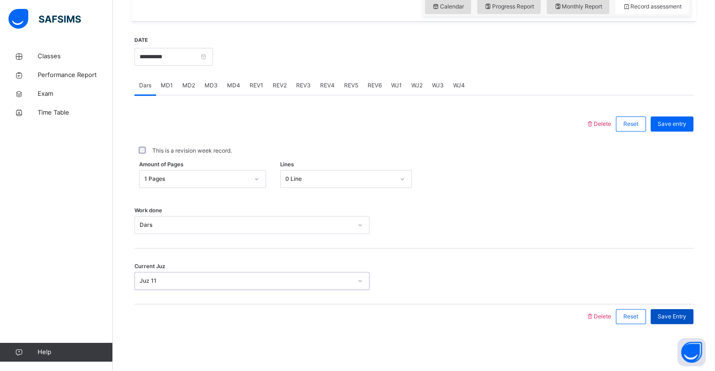
click at [675, 317] on span "Save Entry" at bounding box center [671, 316] width 29 height 8
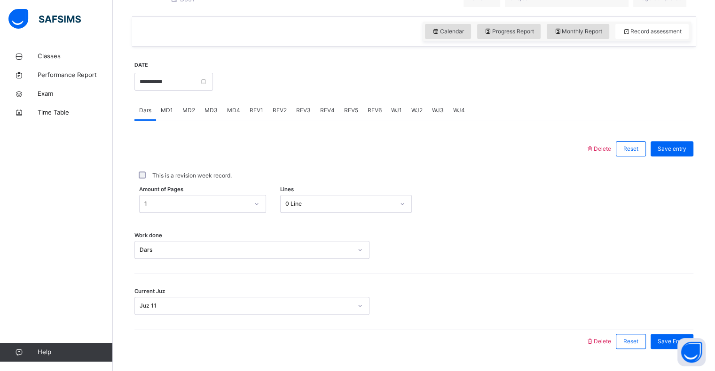
scroll to position [300, 0]
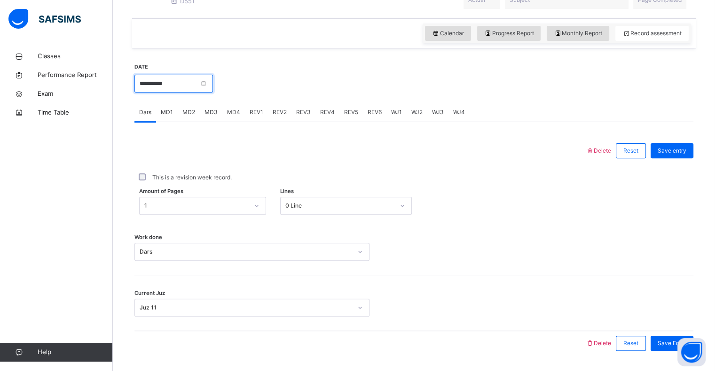
click at [187, 89] on input "**********" at bounding box center [173, 84] width 78 height 18
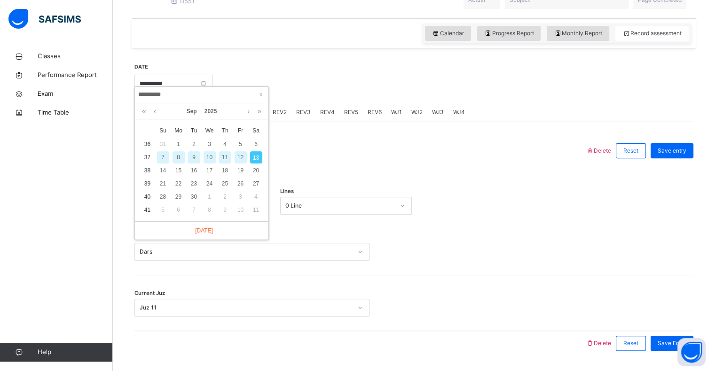
click at [565, 163] on div at bounding box center [360, 151] width 442 height 24
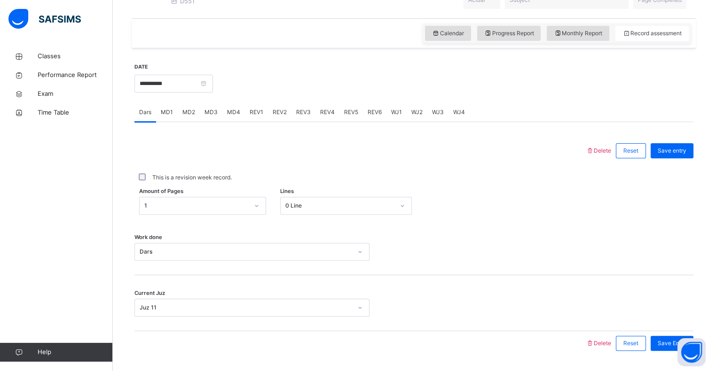
click at [341, 120] on div "REV5" at bounding box center [350, 112] width 23 height 19
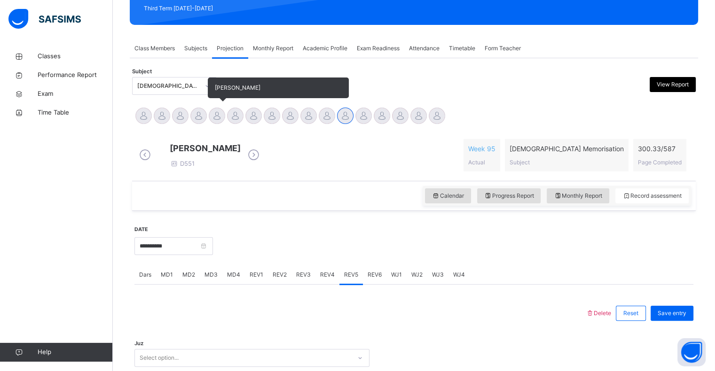
click at [215, 122] on div at bounding box center [217, 116] width 16 height 16
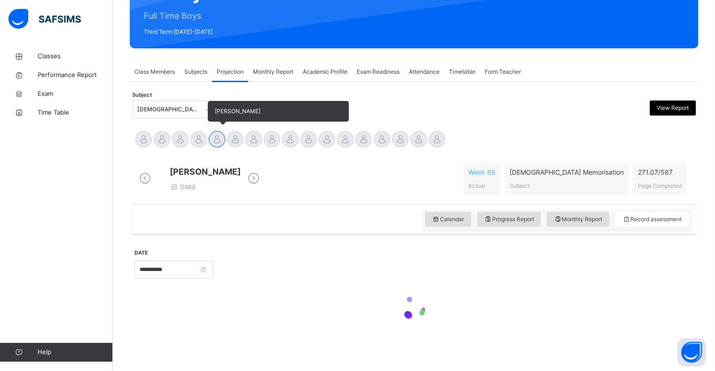
scroll to position [121, 0]
click at [229, 136] on div at bounding box center [235, 139] width 16 height 16
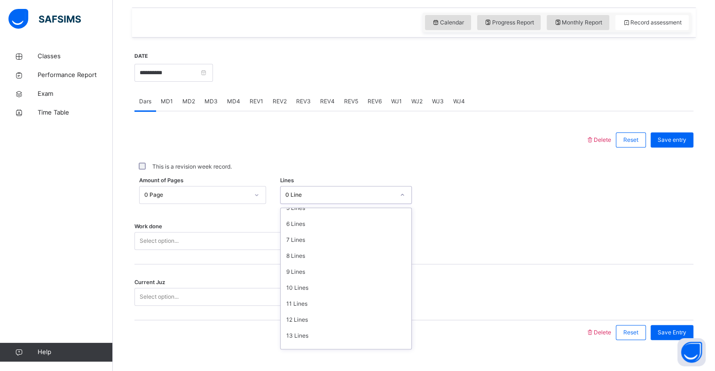
scroll to position [115, 0]
click at [348, 301] on div "12 Lines" at bounding box center [346, 293] width 131 height 16
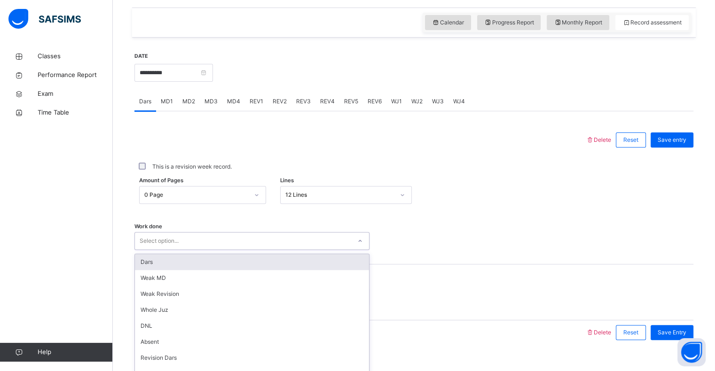
scroll to position [334, 0]
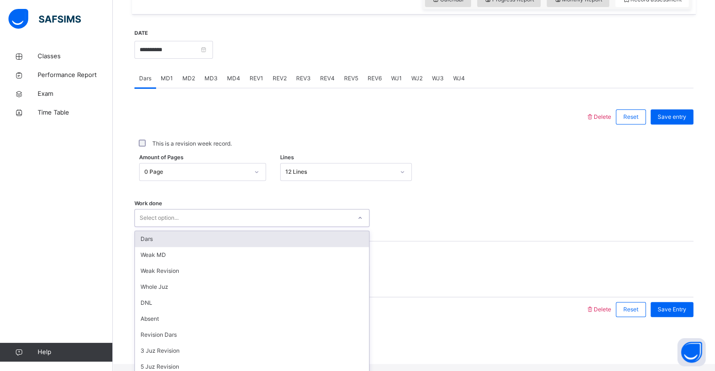
click at [310, 247] on div "Dars" at bounding box center [252, 239] width 234 height 16
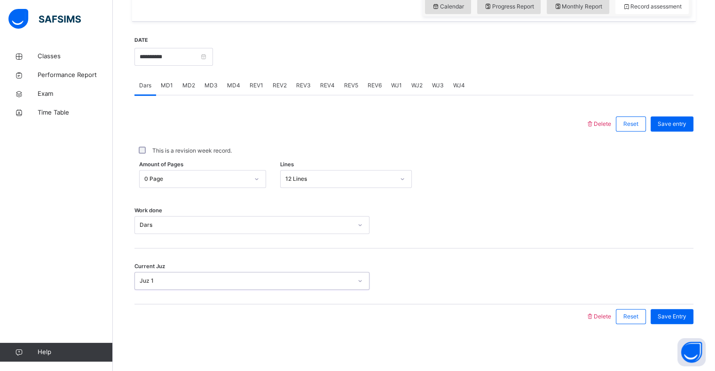
click at [679, 331] on div "**********" at bounding box center [413, 182] width 559 height 312
click at [688, 321] on div "Save Entry" at bounding box center [671, 316] width 43 height 15
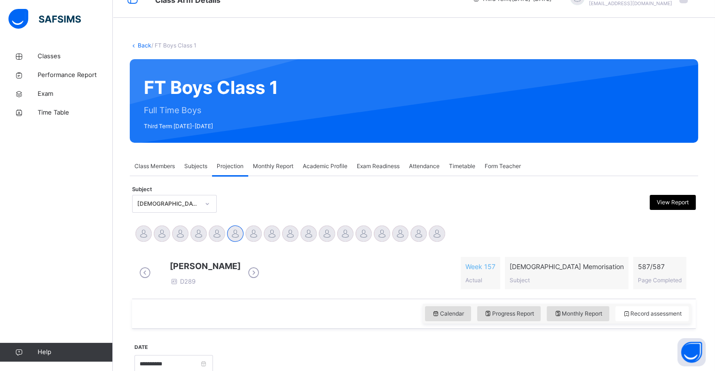
scroll to position [0, 0]
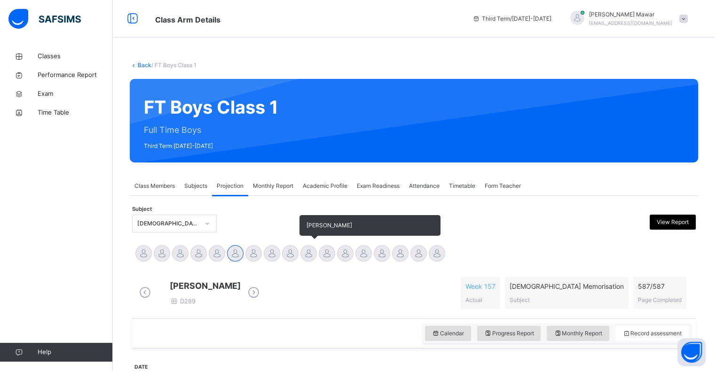
click at [309, 260] on div at bounding box center [308, 253] width 16 height 16
click at [323, 257] on div at bounding box center [327, 253] width 16 height 16
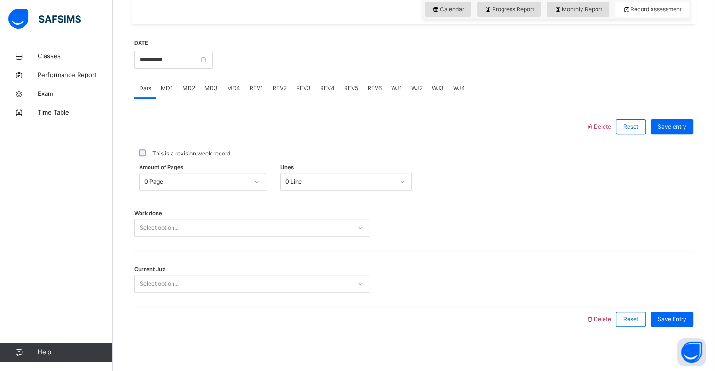
scroll to position [323, 0]
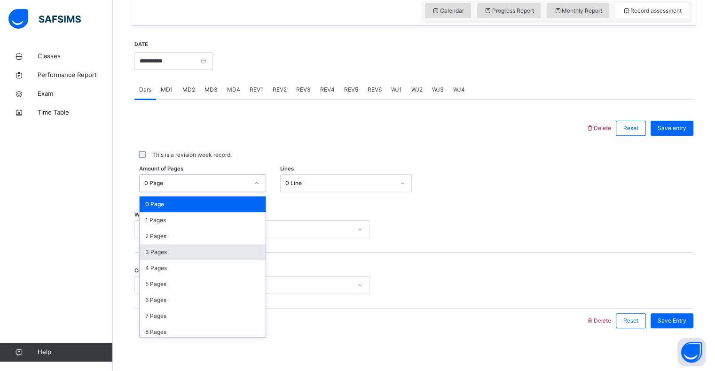
click at [148, 260] on div "3 Pages" at bounding box center [203, 252] width 126 height 16
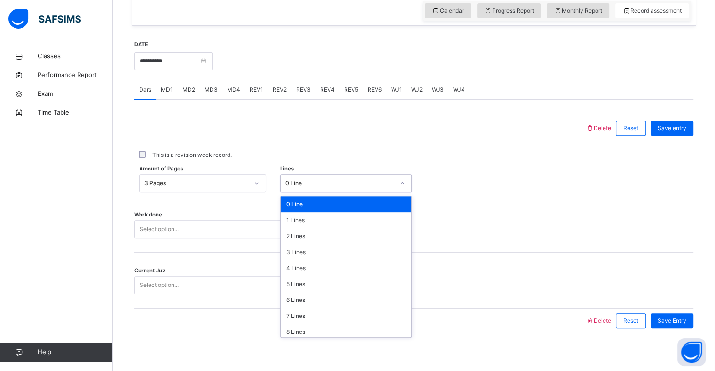
scroll to position [56, 0]
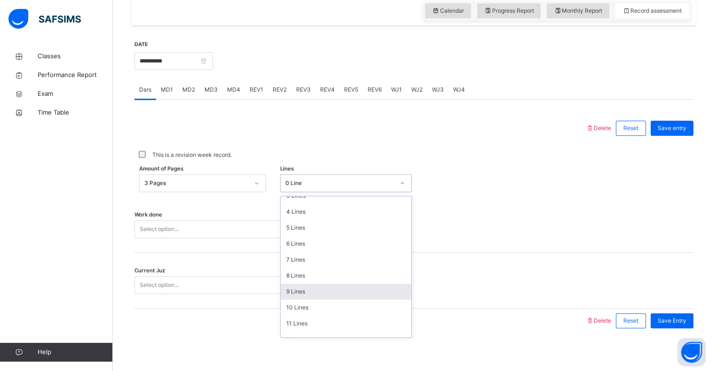
click at [303, 298] on div "9 Lines" at bounding box center [346, 292] width 131 height 16
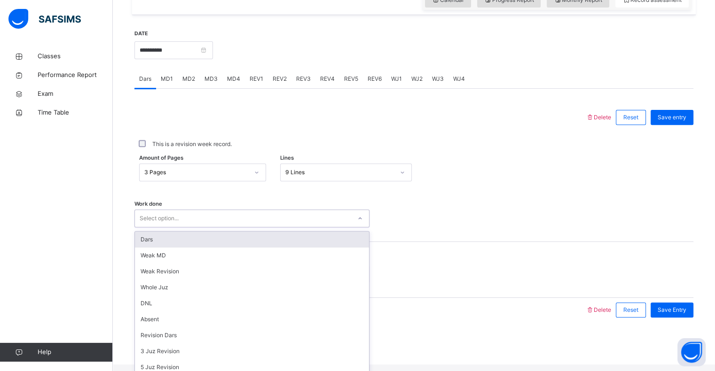
scroll to position [334, 0]
click at [173, 246] on div "Dars" at bounding box center [252, 239] width 234 height 16
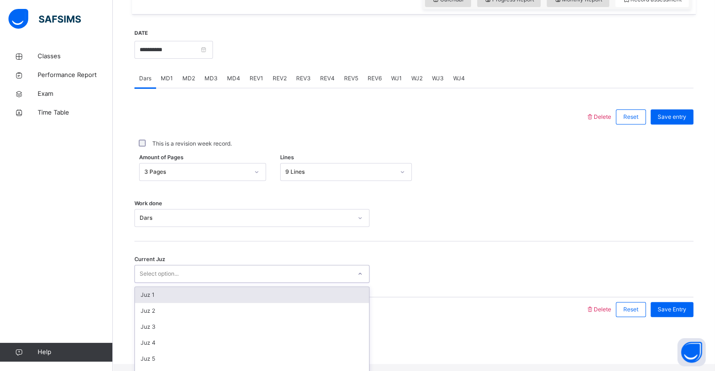
scroll to position [280, 0]
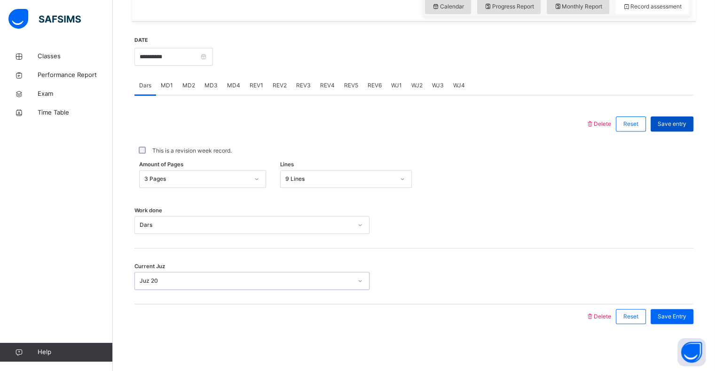
click at [675, 129] on div "Save entry" at bounding box center [671, 124] width 43 height 15
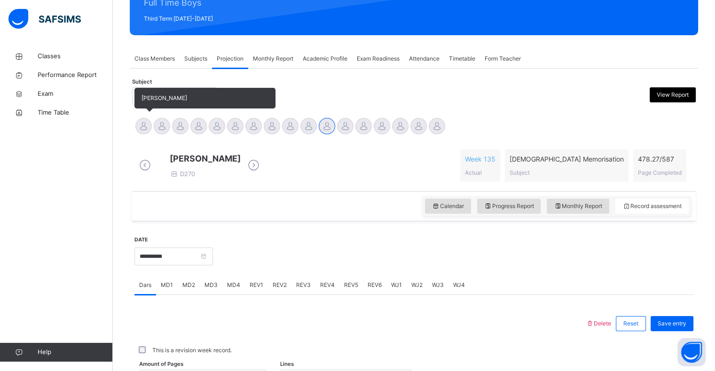
click at [145, 127] on div at bounding box center [143, 126] width 16 height 16
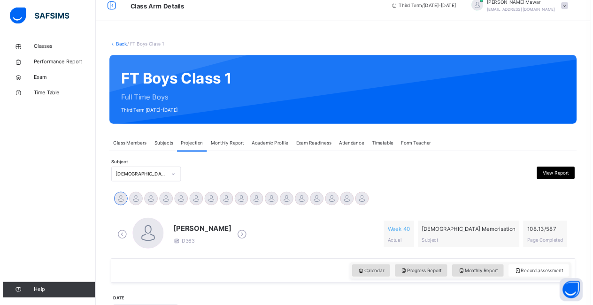
scroll to position [0, 0]
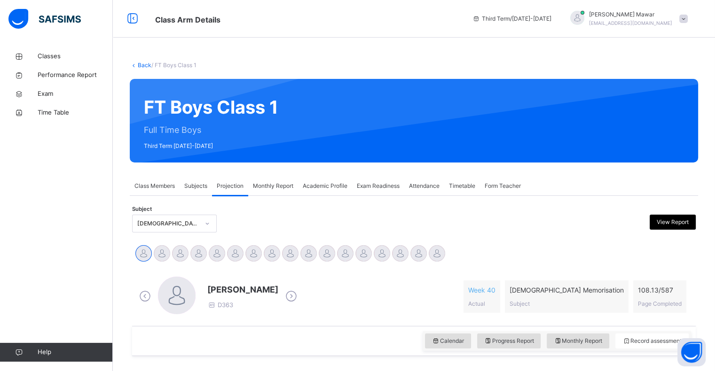
click at [624, 290] on span "Quran Memorisation" at bounding box center [566, 290] width 114 height 10
